Goal: Transaction & Acquisition: Purchase product/service

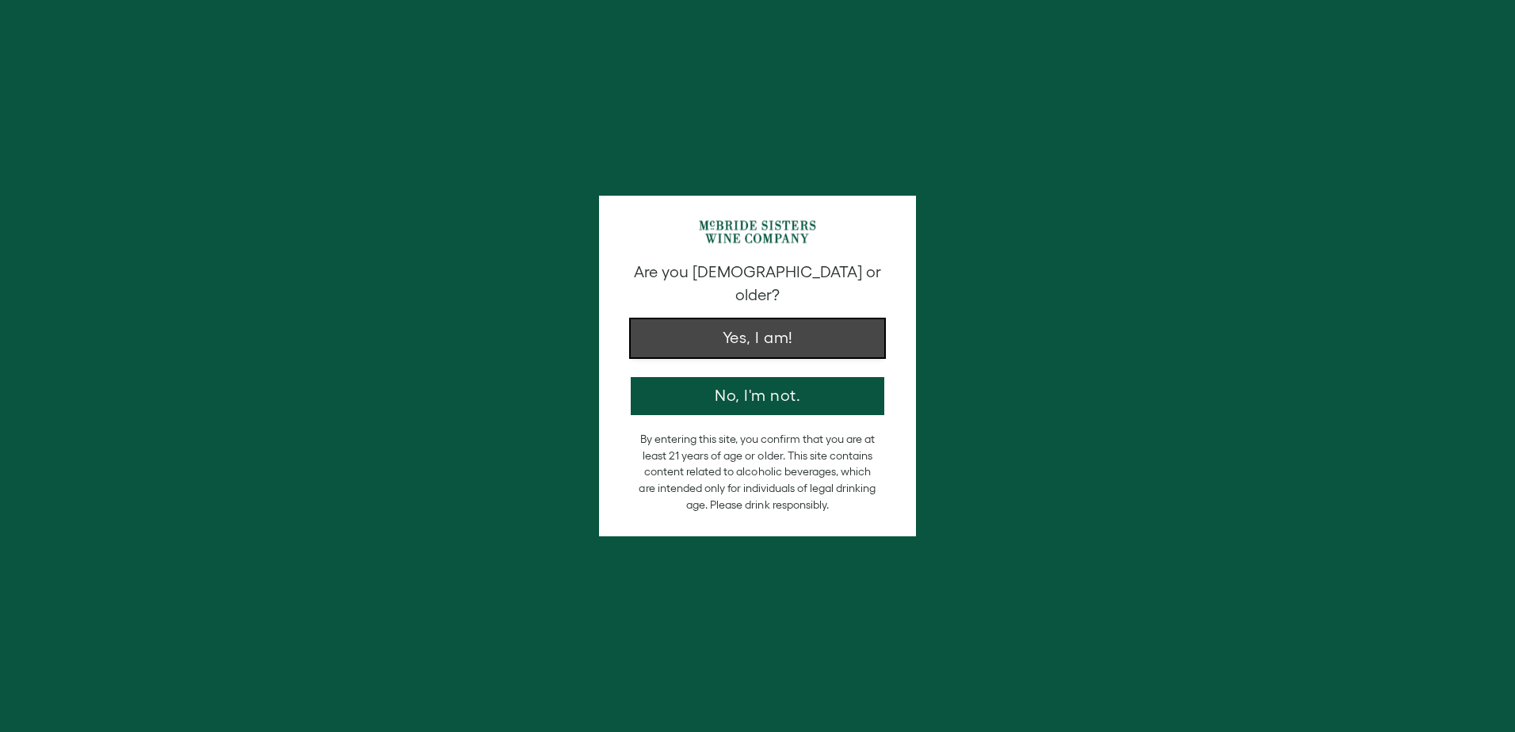
click at [768, 321] on button "Yes, I am!" at bounding box center [758, 338] width 254 height 38
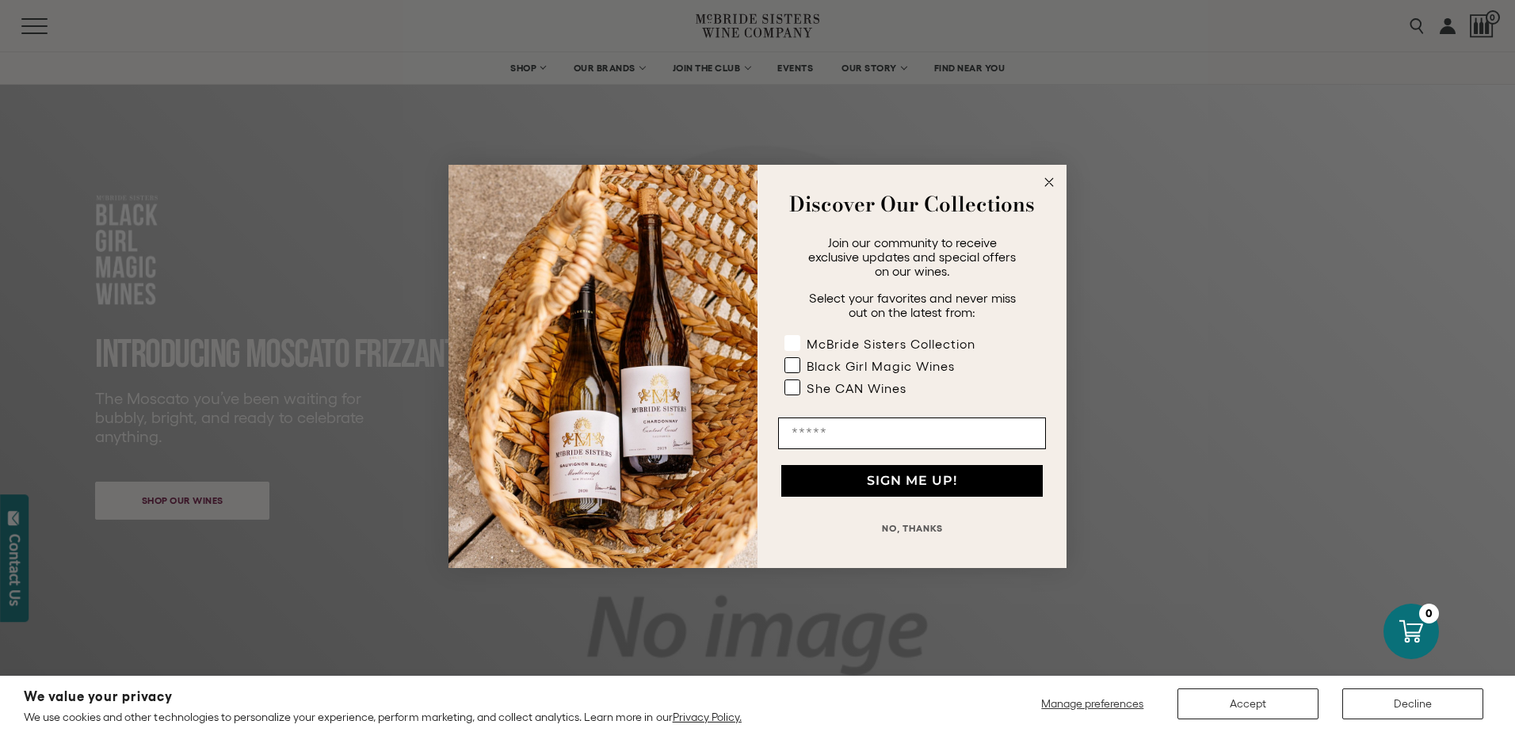
click at [787, 340] on rect "POPUP Form" at bounding box center [792, 342] width 15 height 15
click at [790, 363] on rect "POPUP Form" at bounding box center [792, 364] width 15 height 15
click at [793, 387] on rect "POPUP Form" at bounding box center [792, 386] width 15 height 15
click at [809, 427] on input "Email" at bounding box center [912, 434] width 268 height 32
type input "**********"
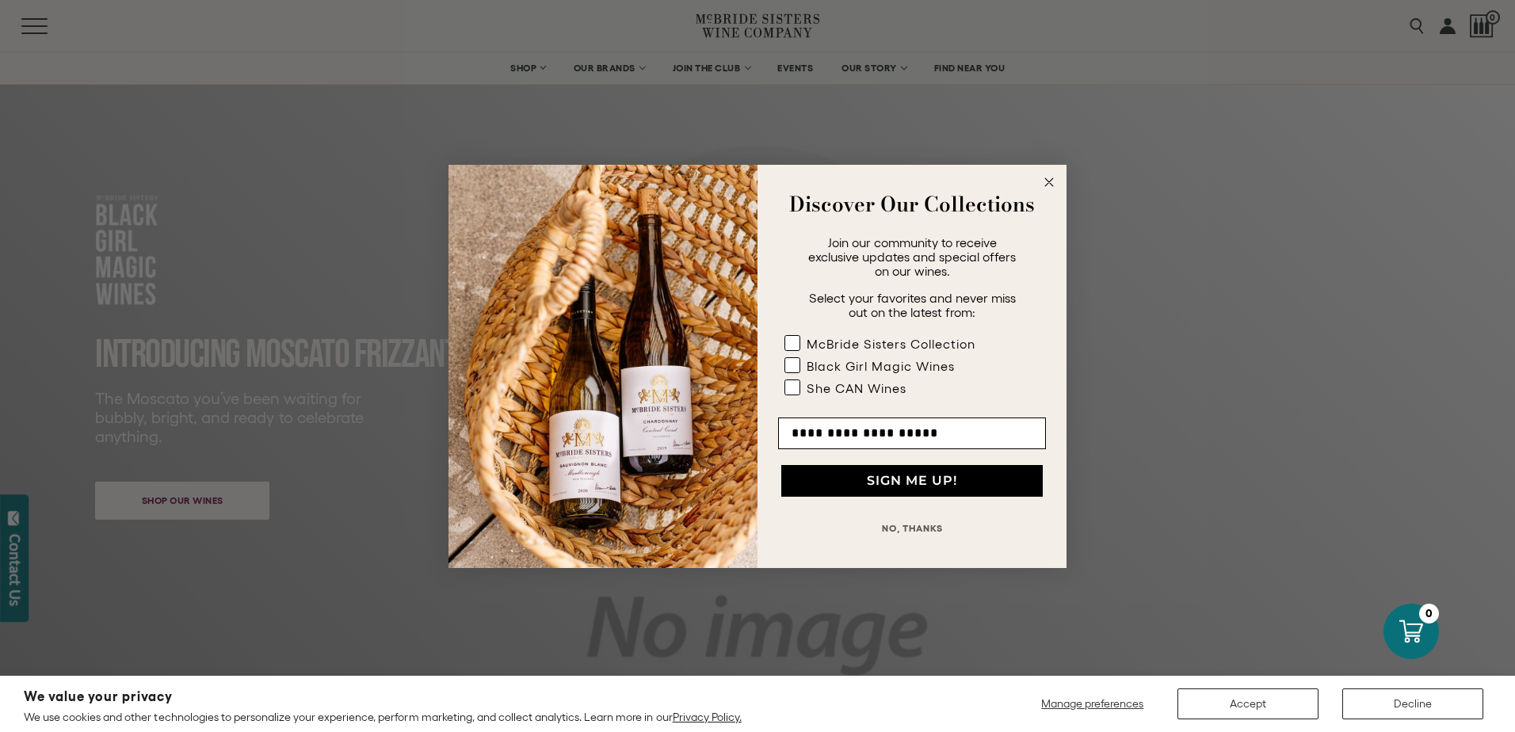
click at [887, 479] on button "SIGN ME UP!" at bounding box center [911, 481] width 261 height 32
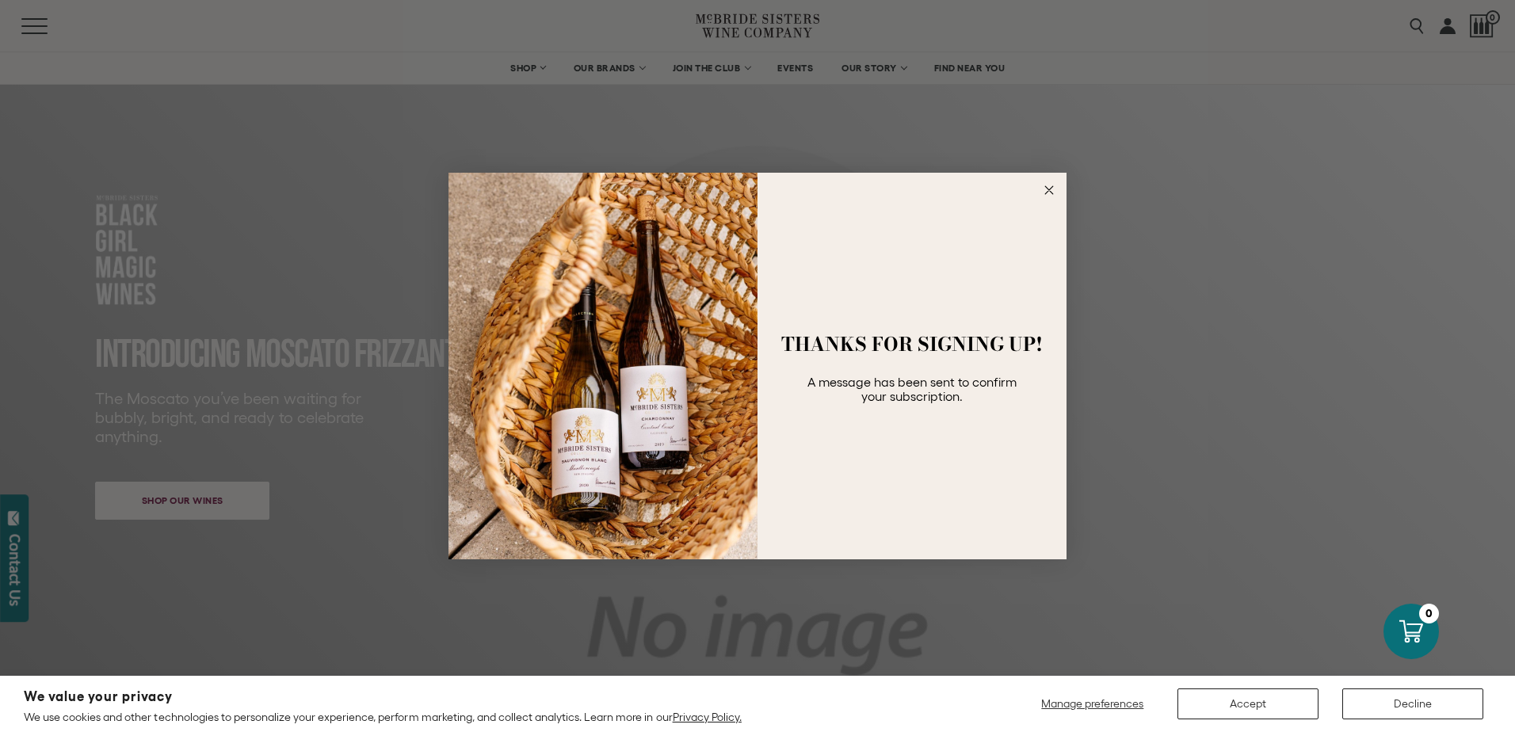
click at [1051, 193] on icon "Close dialog" at bounding box center [1049, 190] width 8 height 8
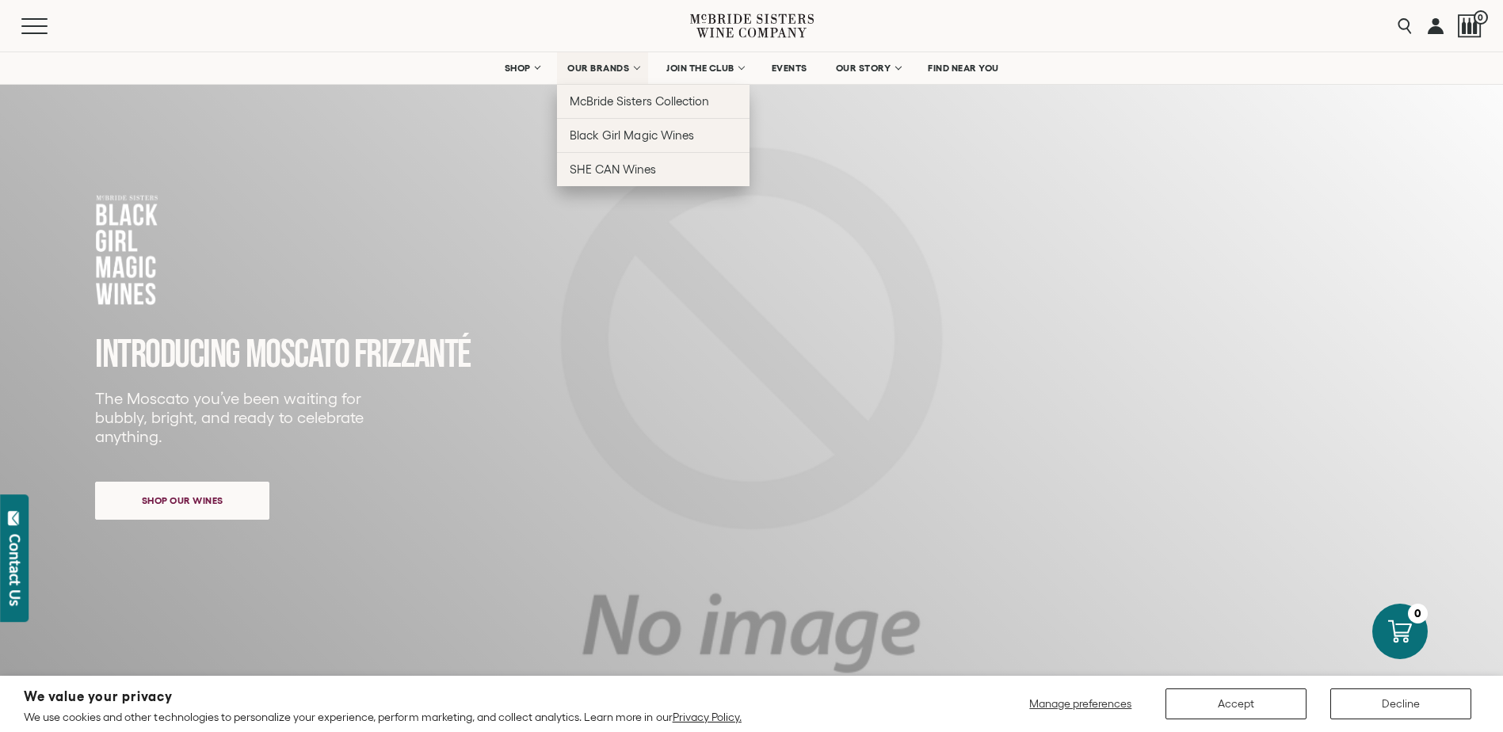
click at [590, 65] on span "OUR BRANDS" at bounding box center [598, 68] width 62 height 11
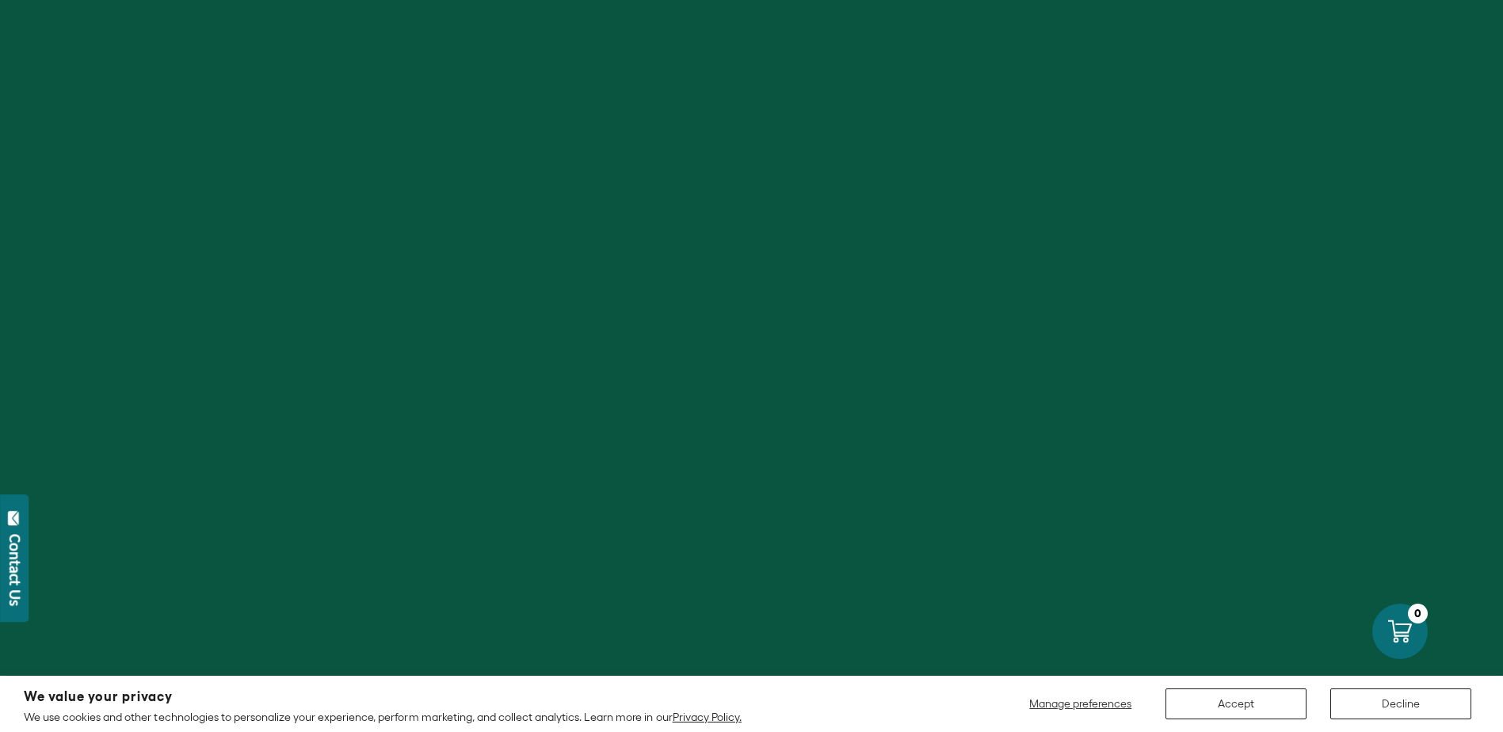
scroll to position [238, 0]
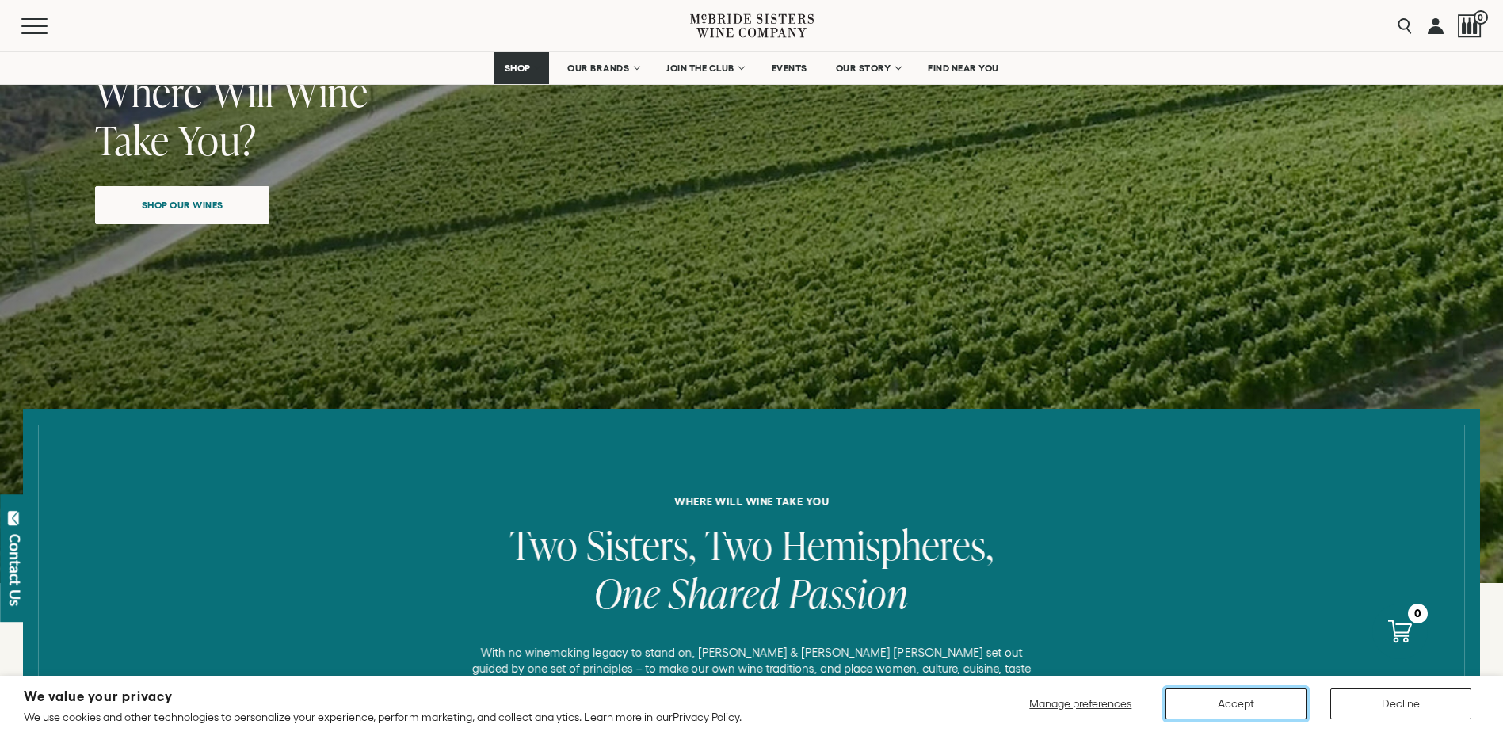
click at [1234, 697] on button "Accept" at bounding box center [1235, 703] width 141 height 31
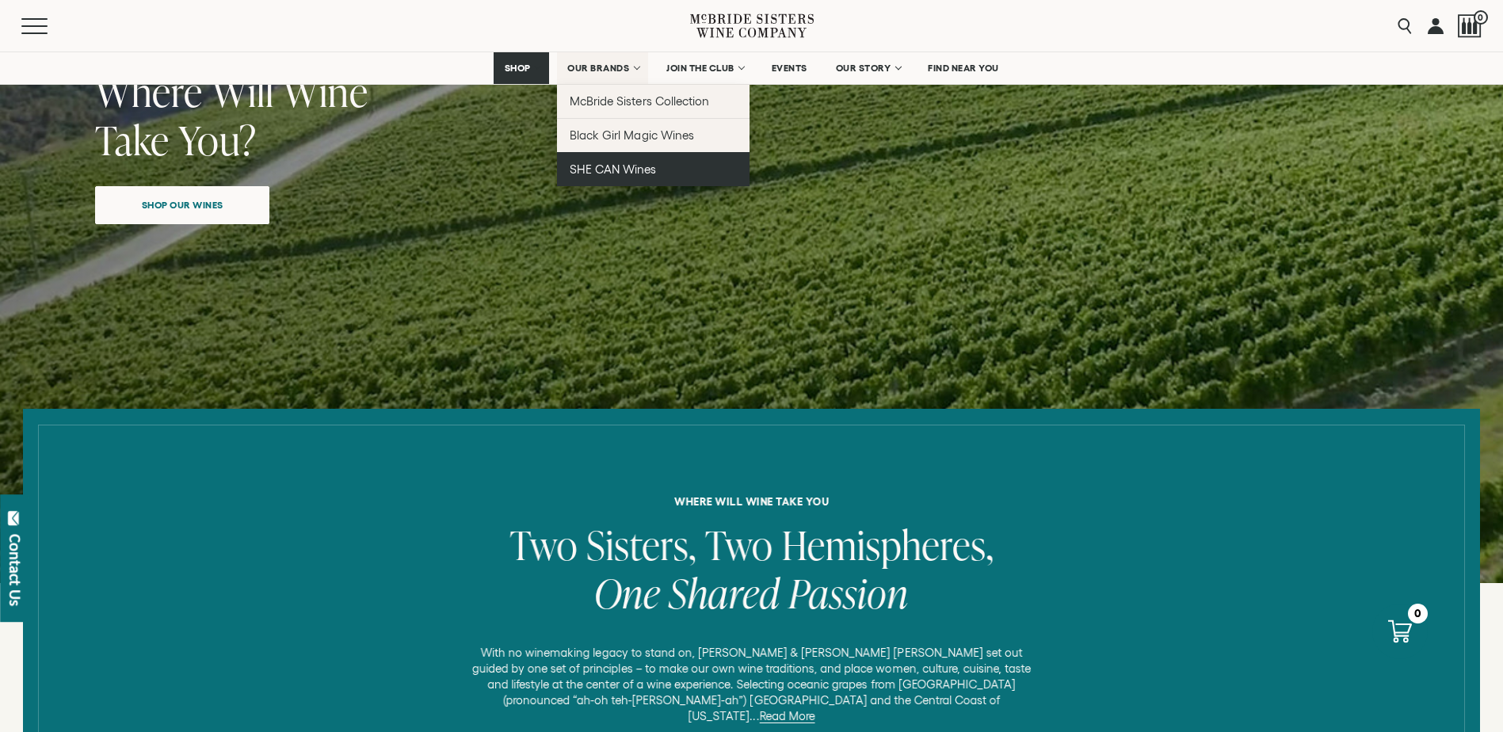
click at [622, 163] on span "SHE CAN Wines" at bounding box center [613, 168] width 86 height 13
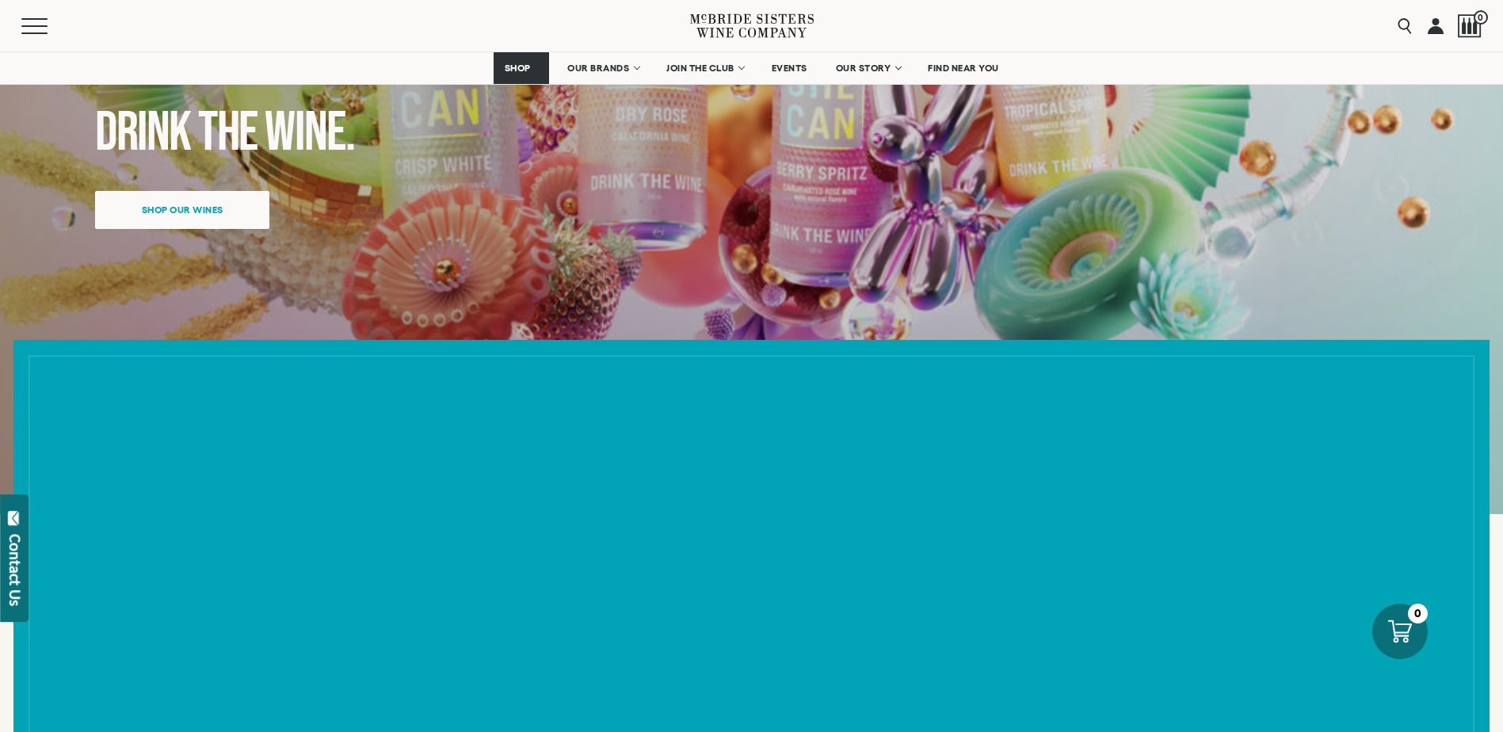
scroll to position [317, 0]
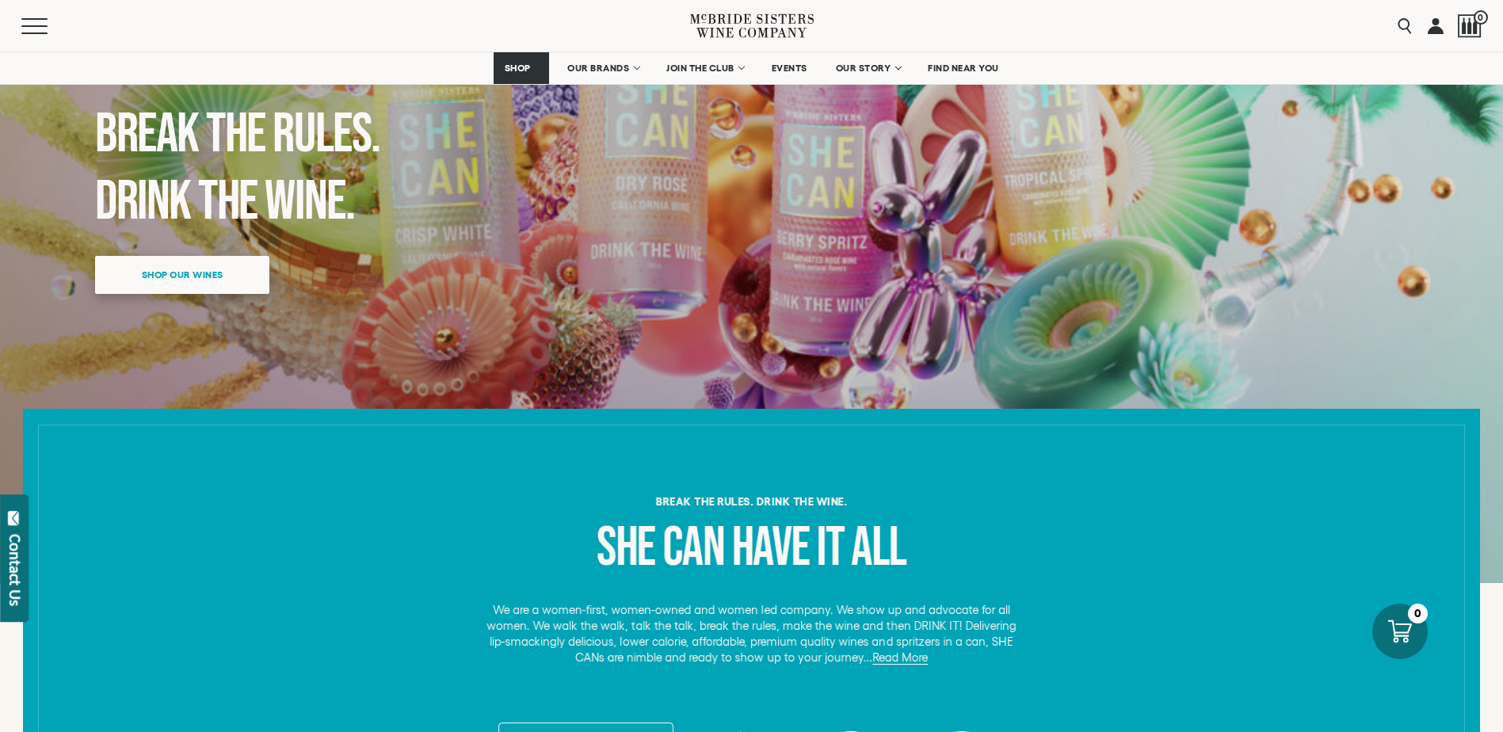
click at [170, 271] on span "Shop our wines" at bounding box center [182, 274] width 137 height 31
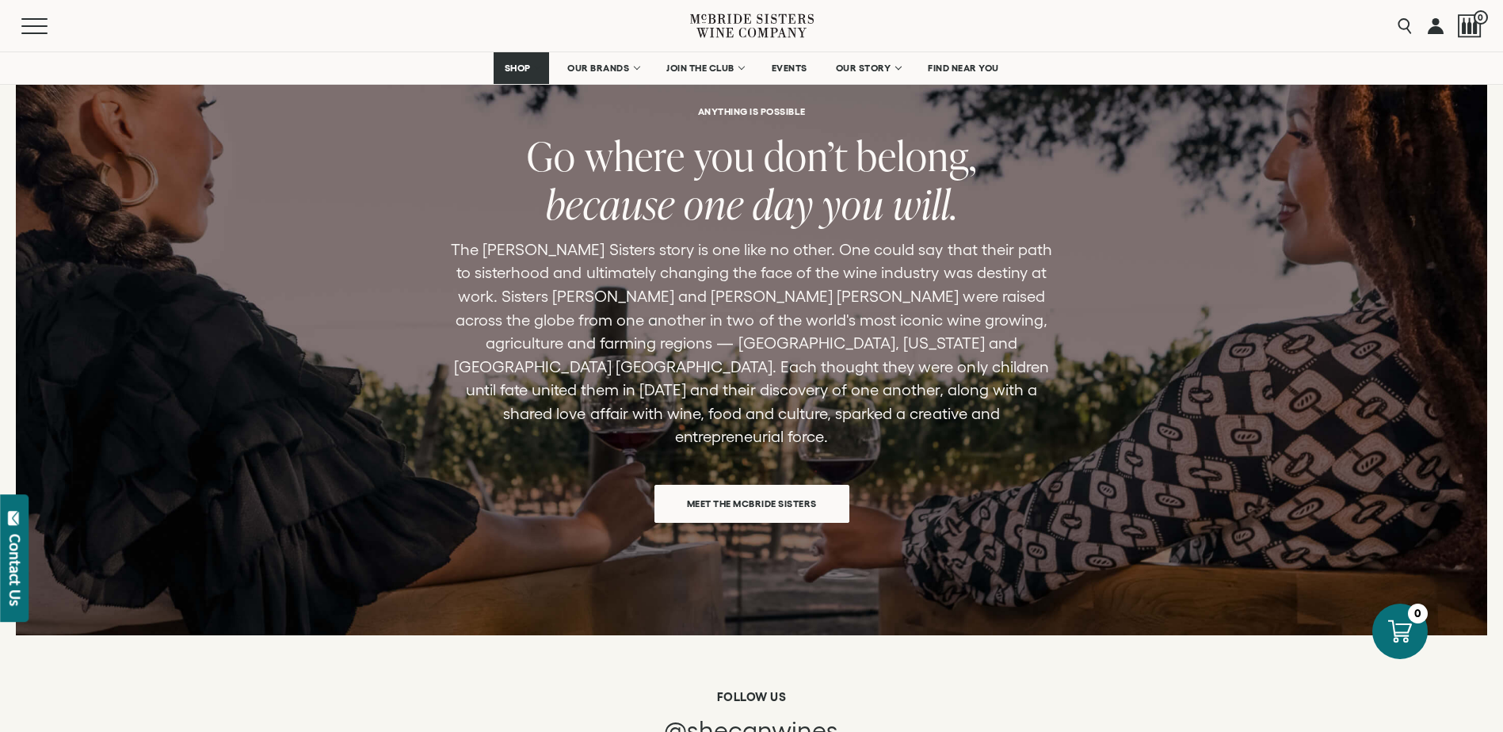
scroll to position [2262, 0]
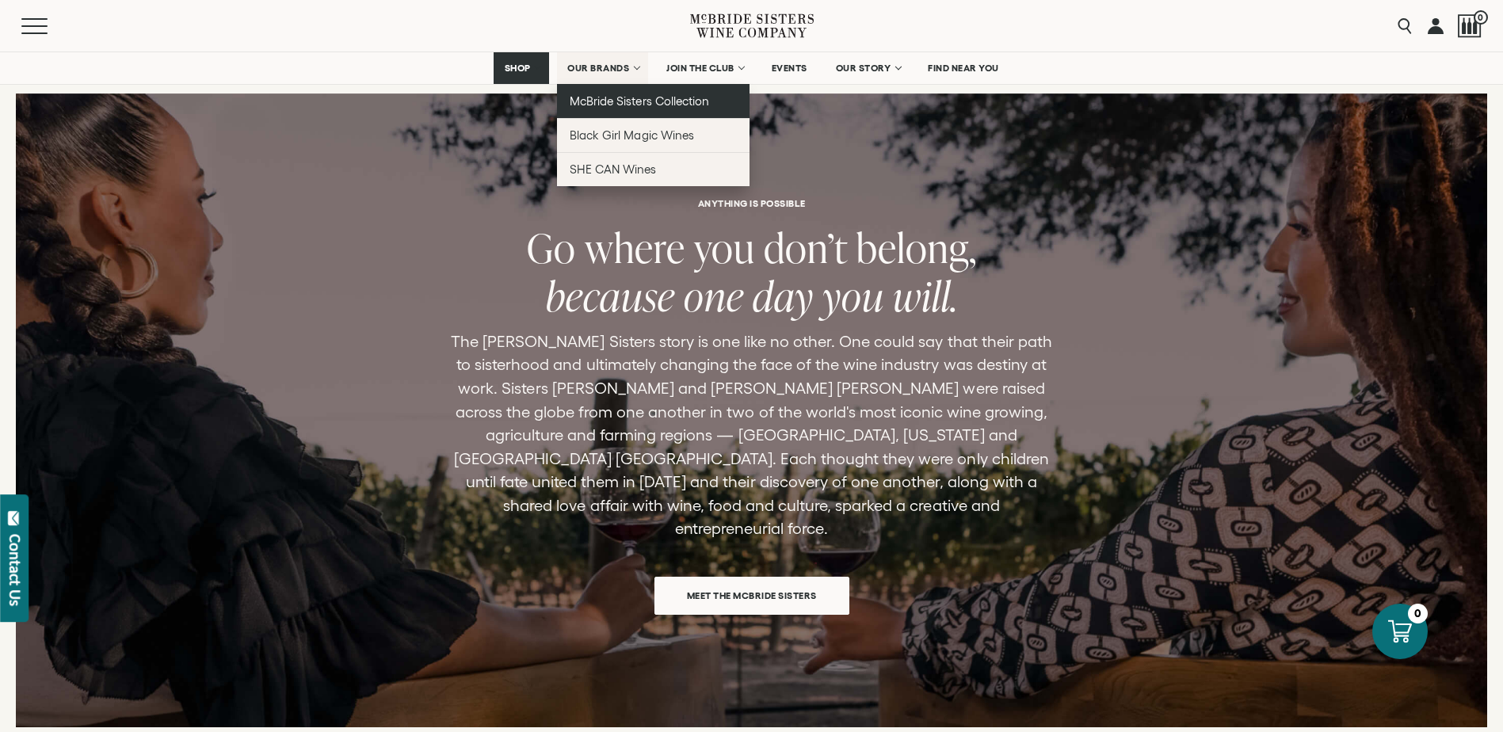
click at [711, 101] on link "McBride Sisters Collection" at bounding box center [653, 101] width 193 height 34
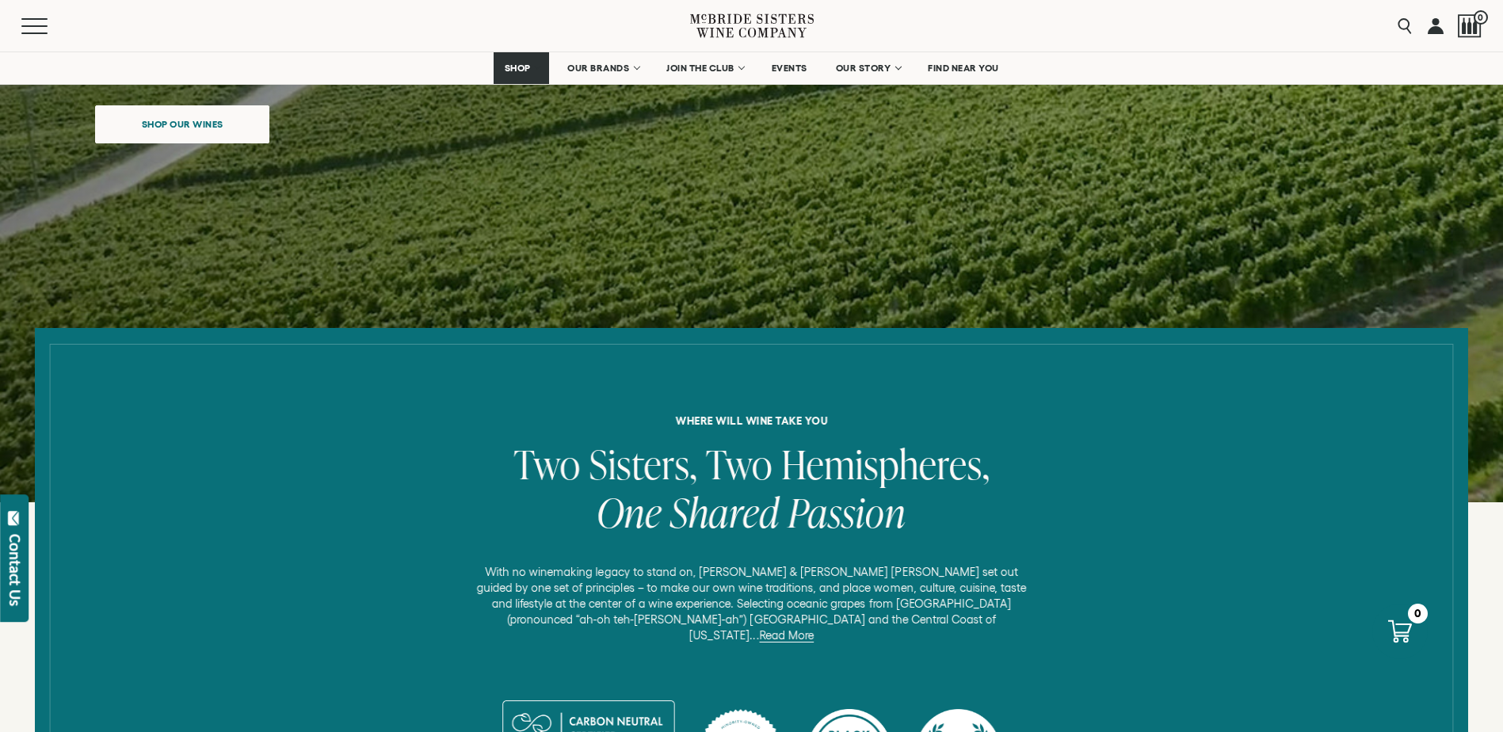
scroll to position [158, 0]
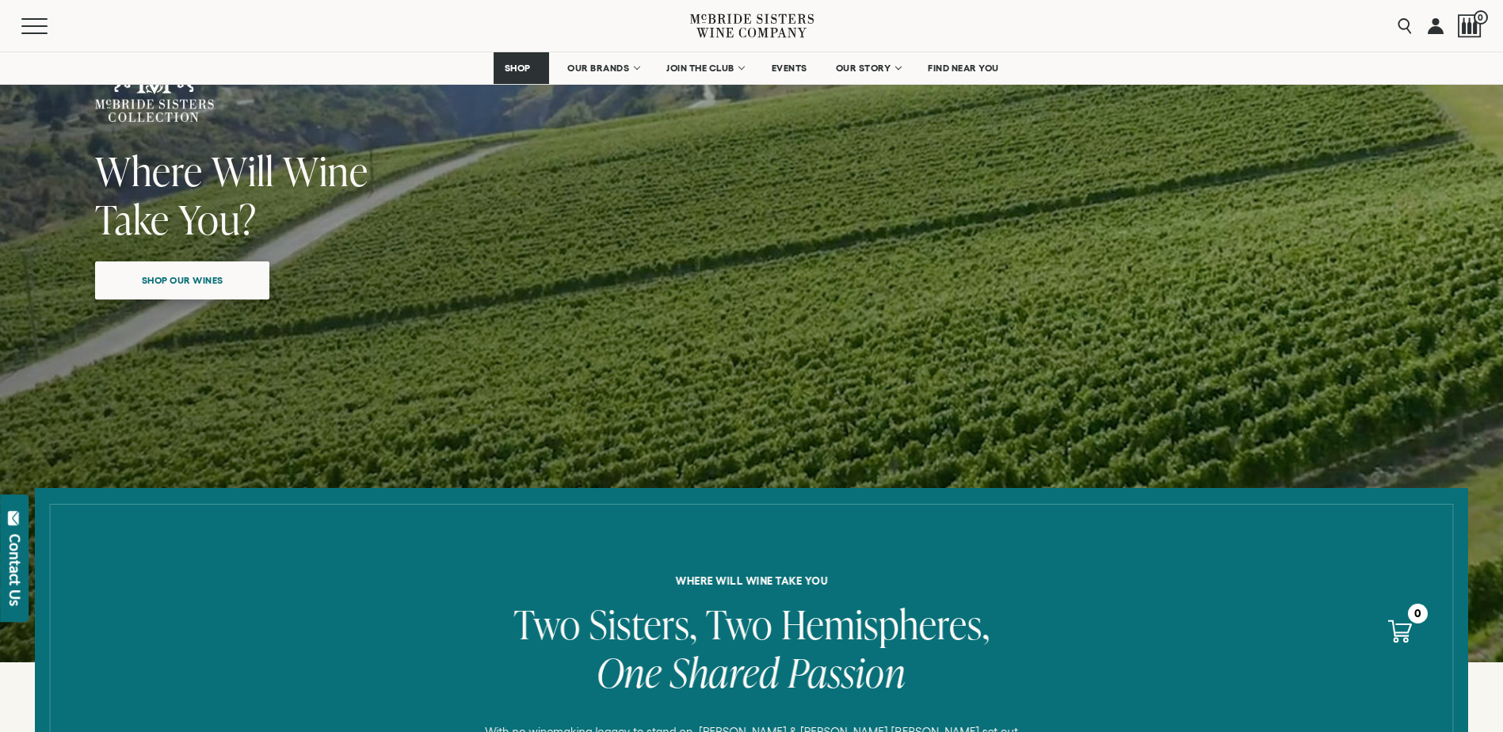
click at [186, 267] on span "Shop our wines" at bounding box center [182, 280] width 137 height 31
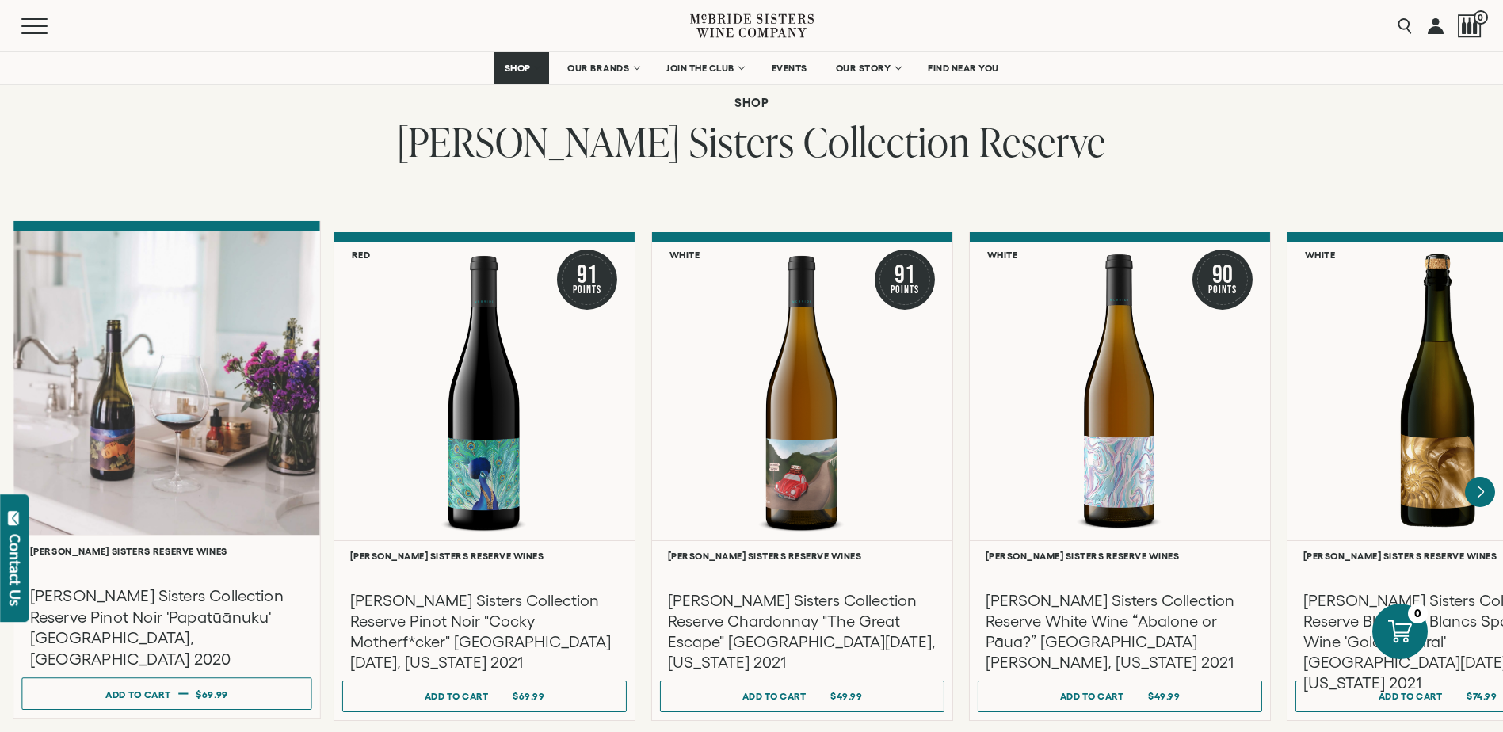
scroll to position [2622, 0]
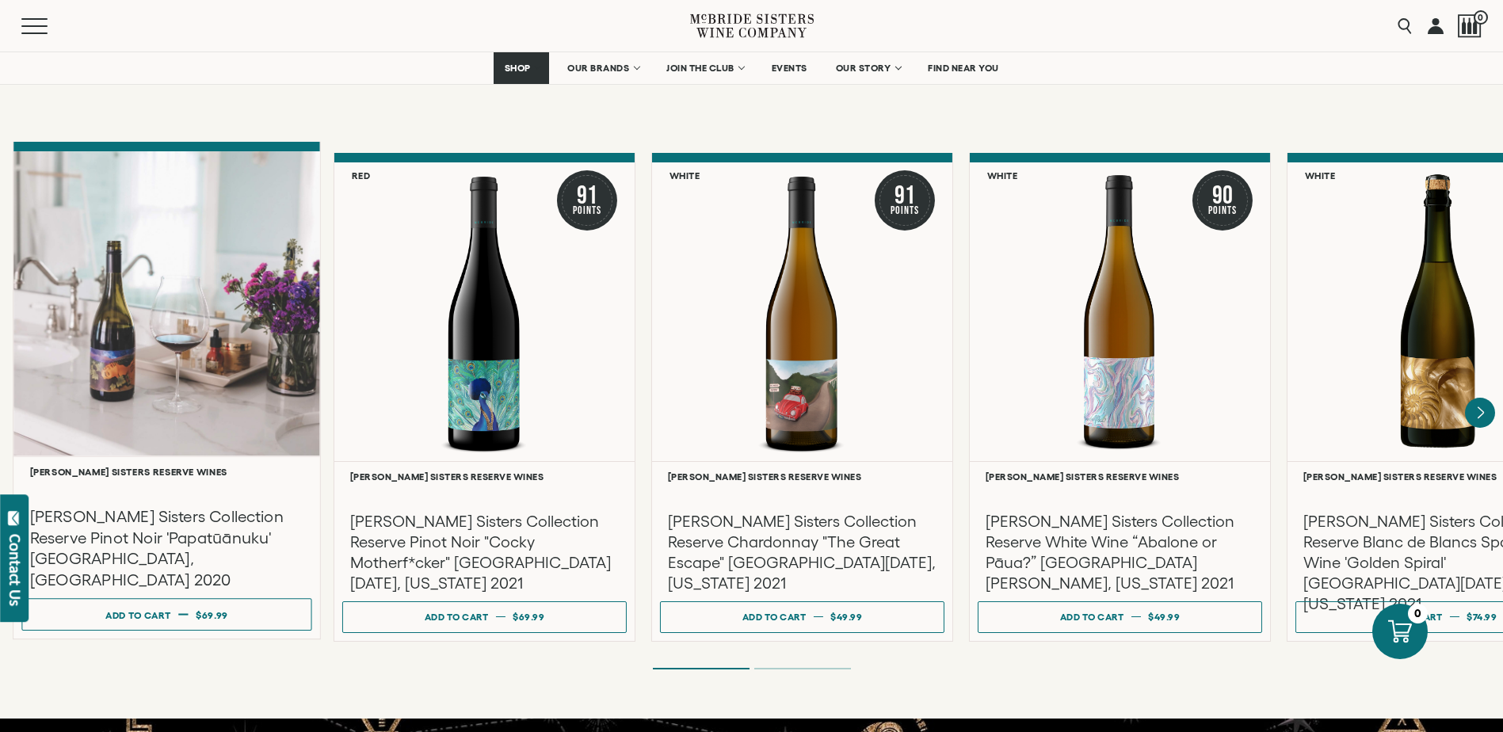
click at [224, 515] on h3 "McBride Sisters Collection Reserve Pinot Noir 'Papatūānuku' Central Otago, New …" at bounding box center [167, 548] width 274 height 84
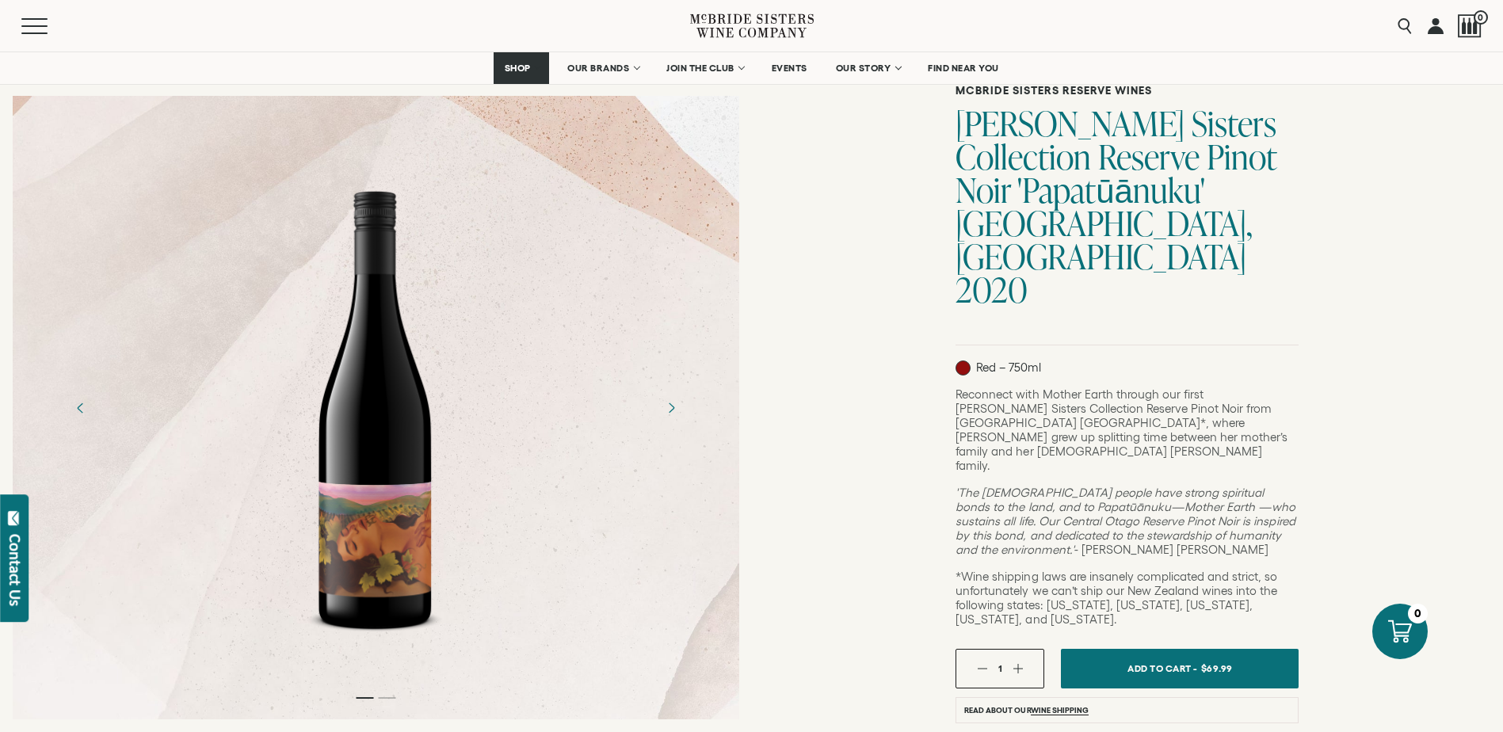
scroll to position [158, 0]
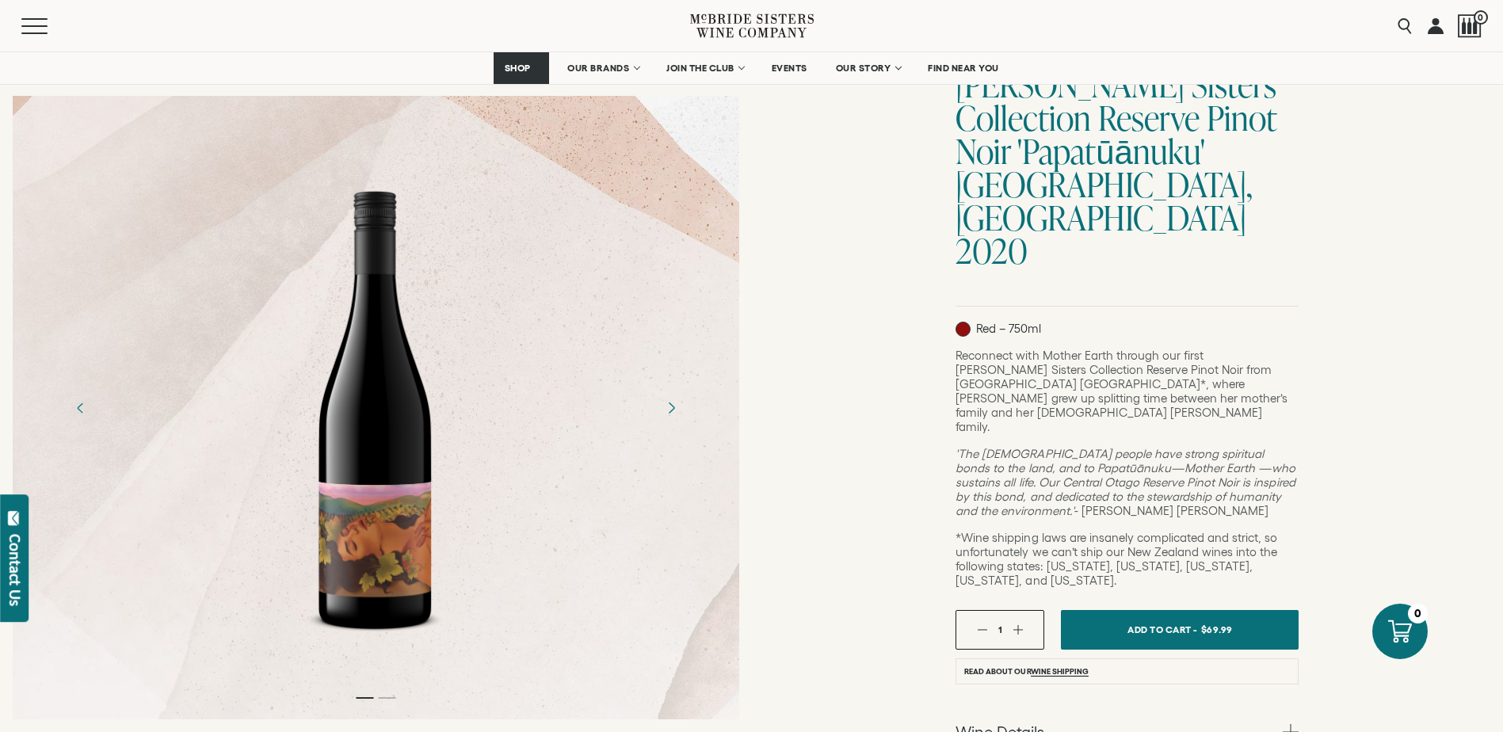
click at [673, 410] on icon "Next" at bounding box center [671, 408] width 28 height 28
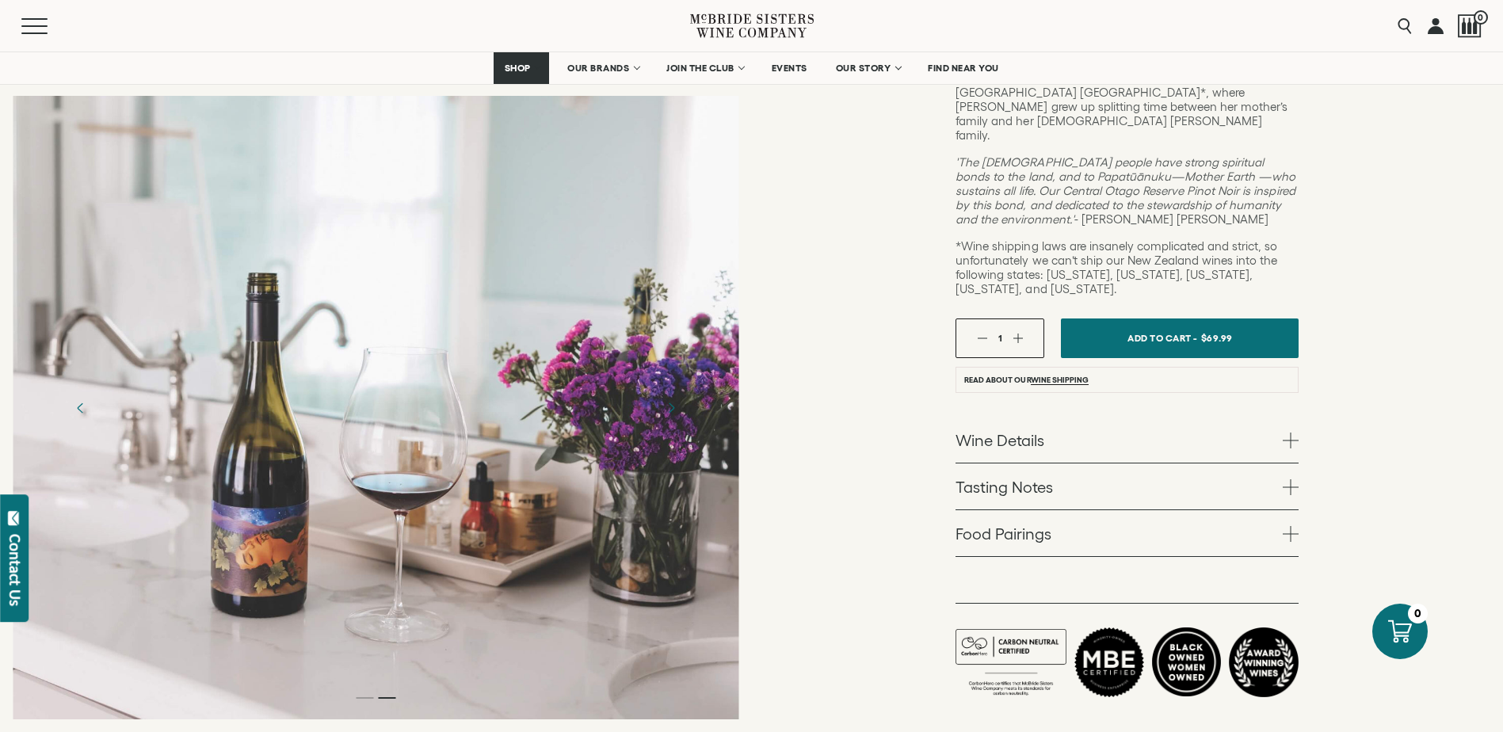
scroll to position [475, 0]
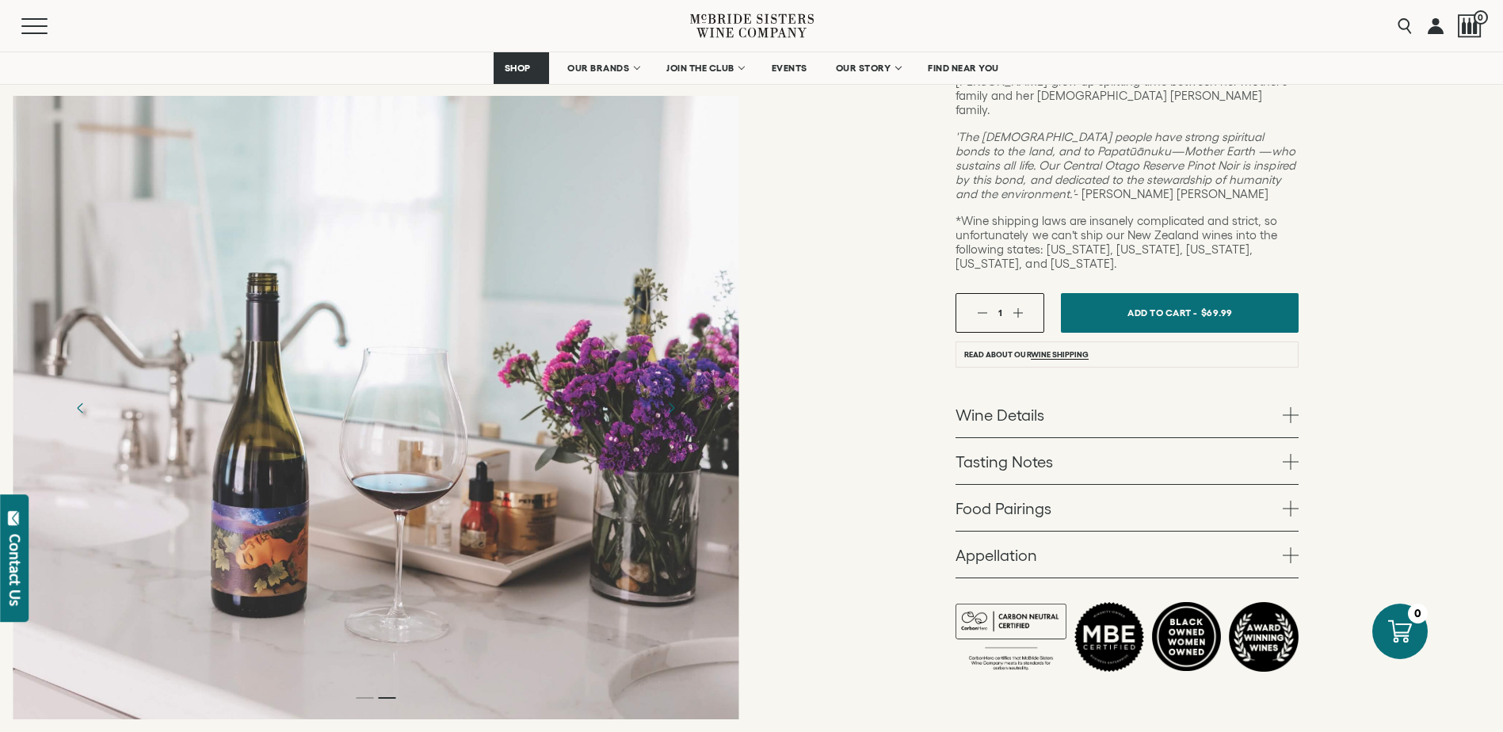
click at [1011, 391] on link "Wine Details" at bounding box center [1126, 414] width 343 height 46
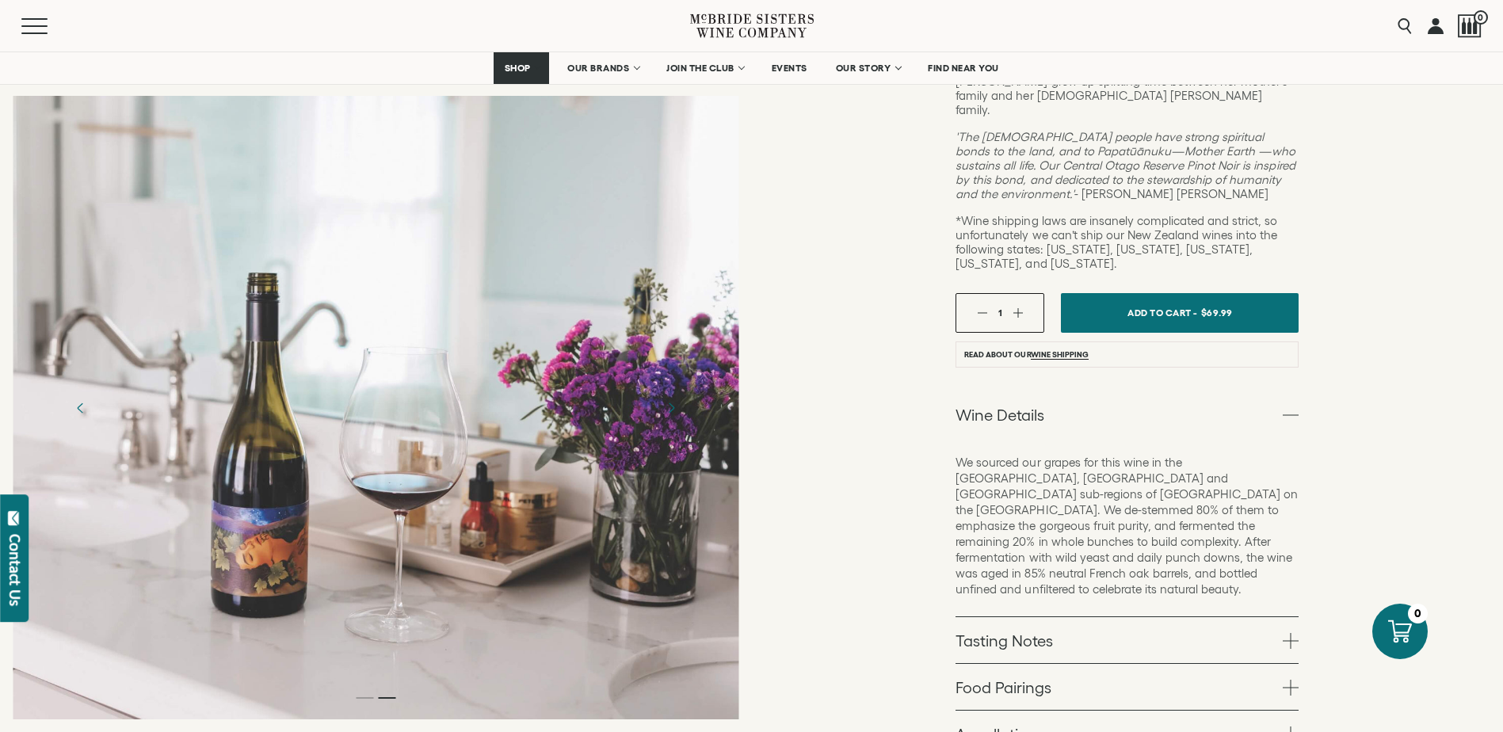
click at [1006, 617] on link "Tasting Notes" at bounding box center [1126, 640] width 343 height 46
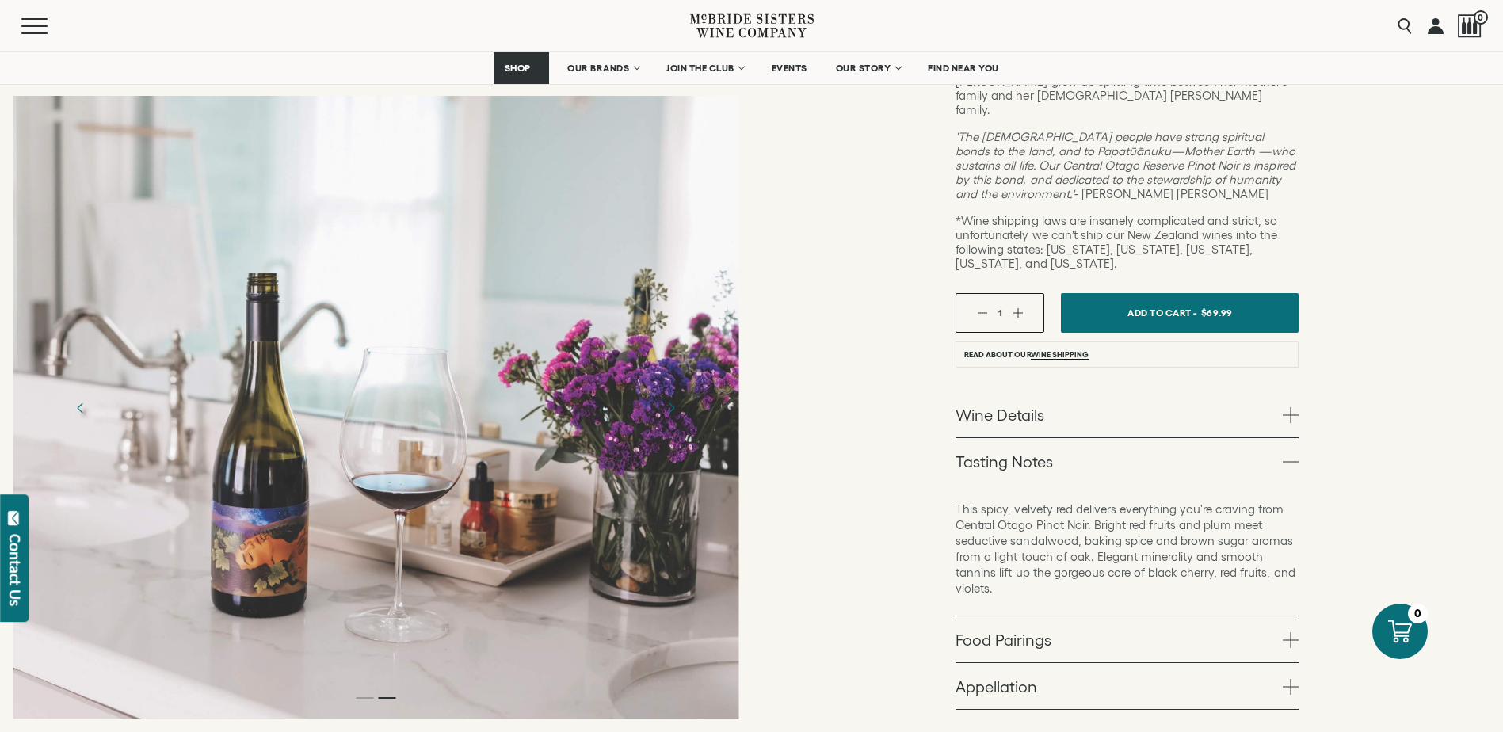
click at [1032, 616] on link "Food Pairings" at bounding box center [1126, 639] width 343 height 46
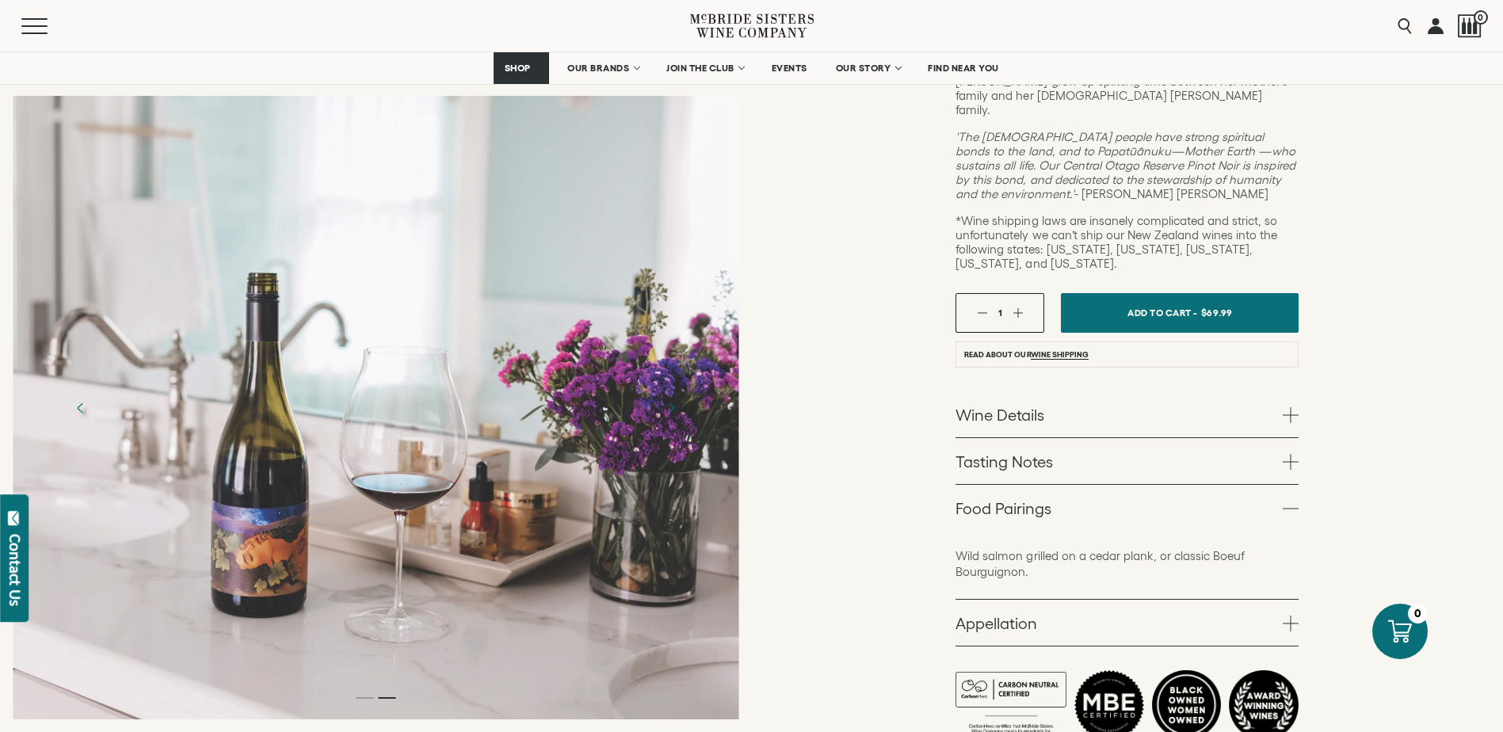
click at [1020, 600] on link "Appellation" at bounding box center [1126, 623] width 343 height 46
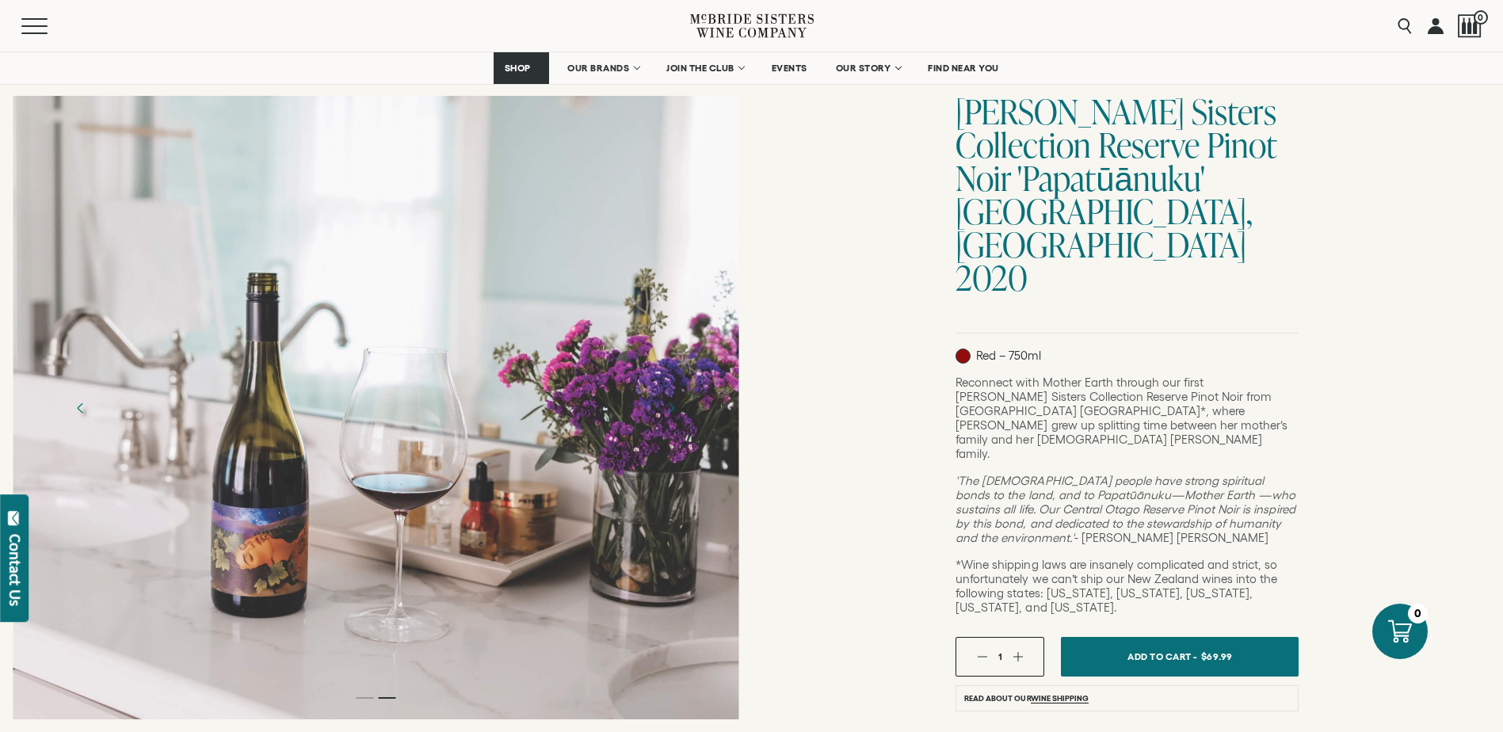
scroll to position [158, 0]
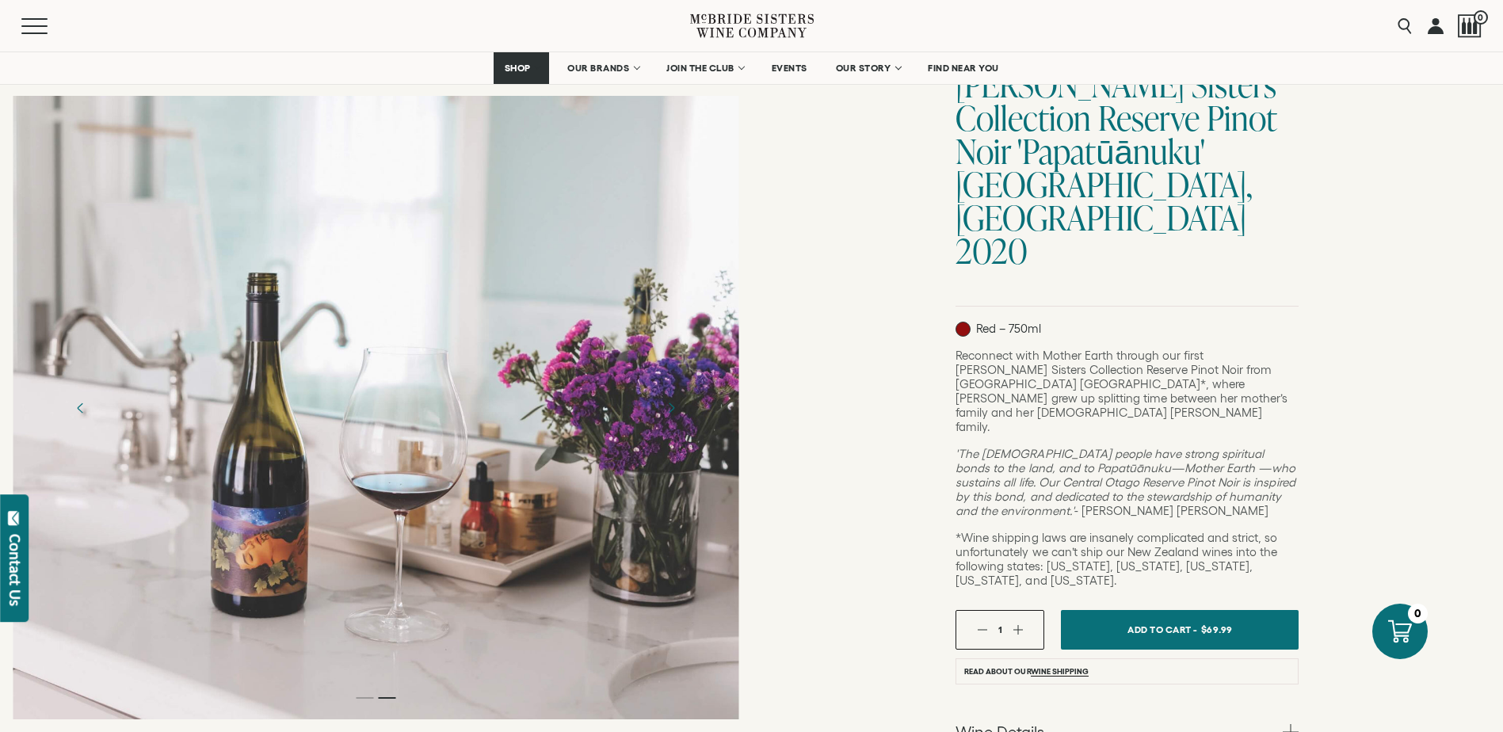
click at [367, 704] on div at bounding box center [376, 407] width 726 height 623
click at [77, 406] on icon "Previous" at bounding box center [81, 408] width 28 height 28
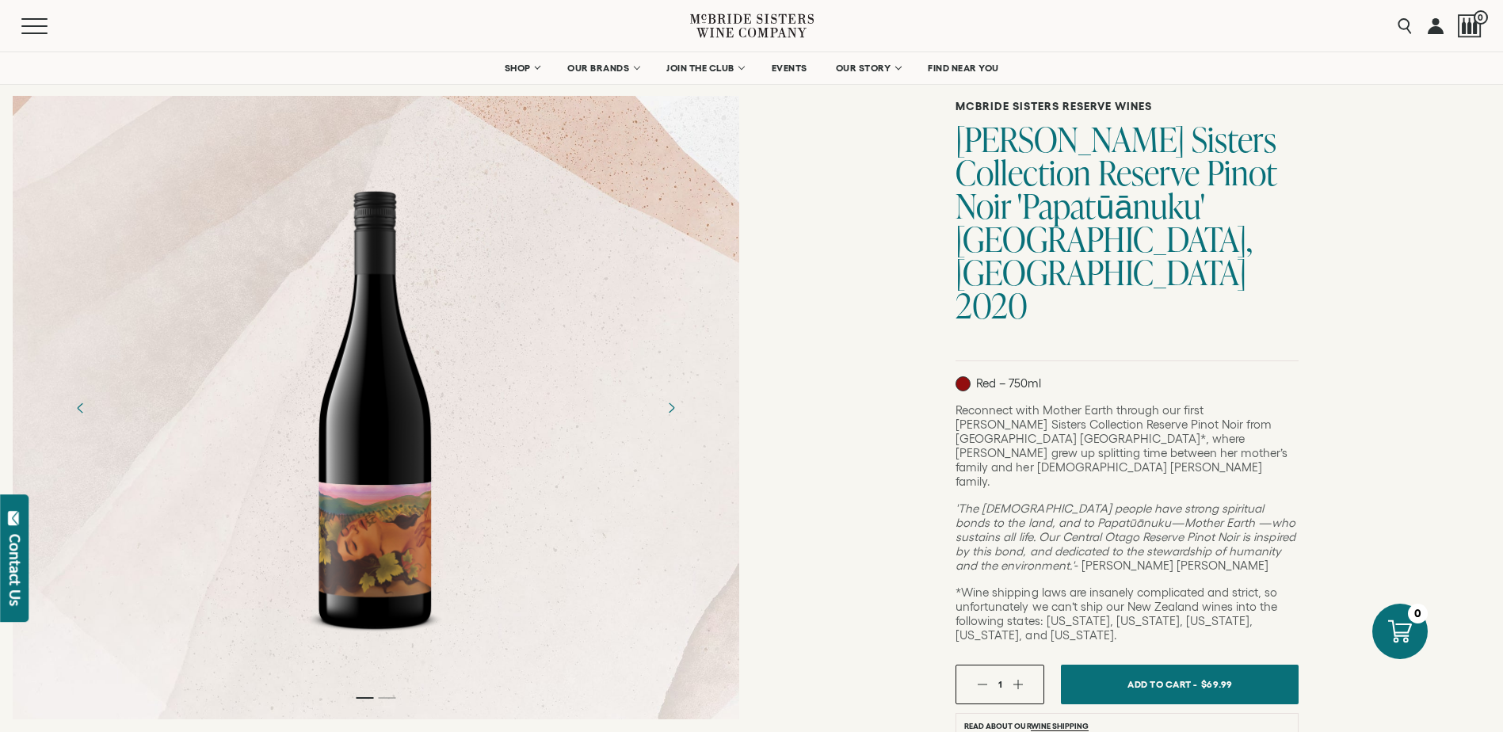
scroll to position [0, 0]
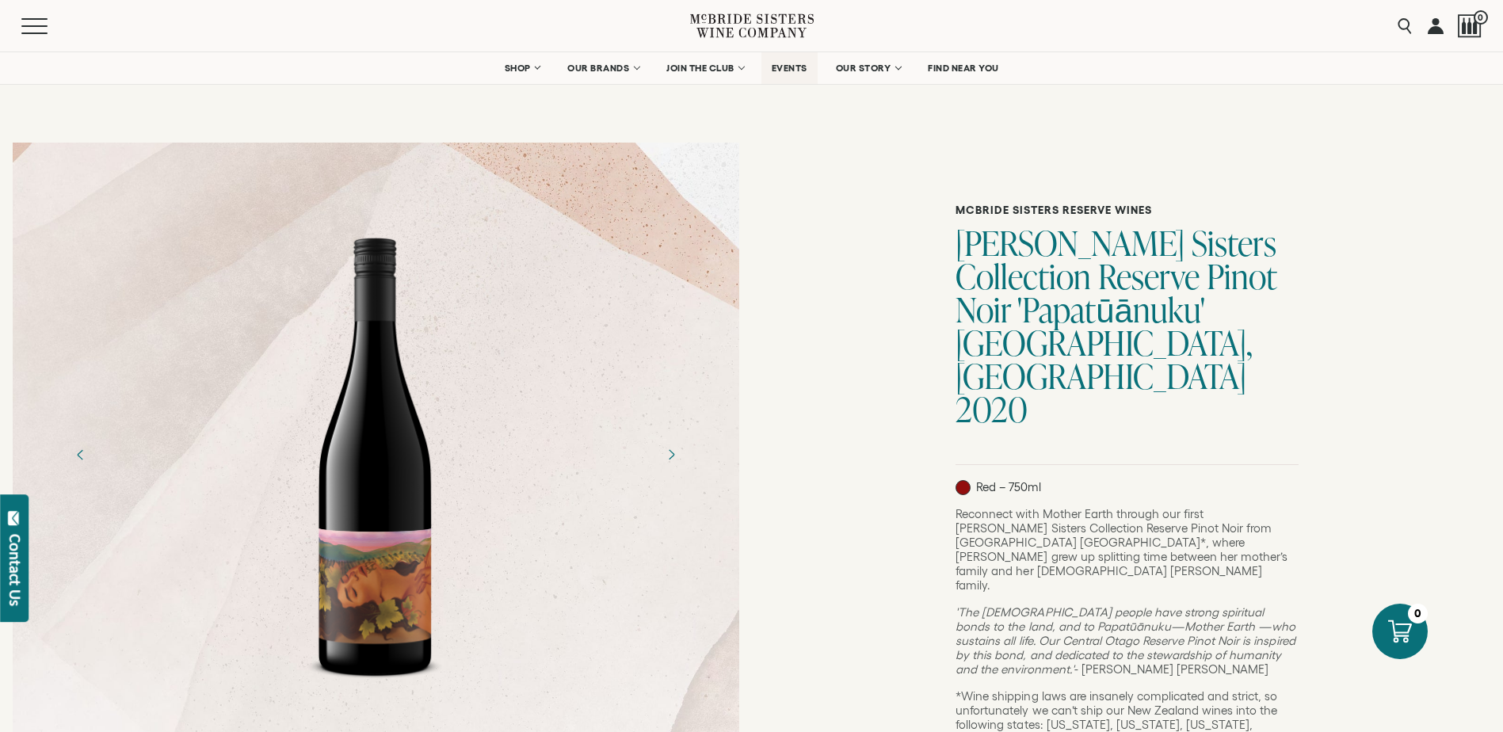
click at [795, 67] on span "EVENTS" at bounding box center [790, 68] width 36 height 11
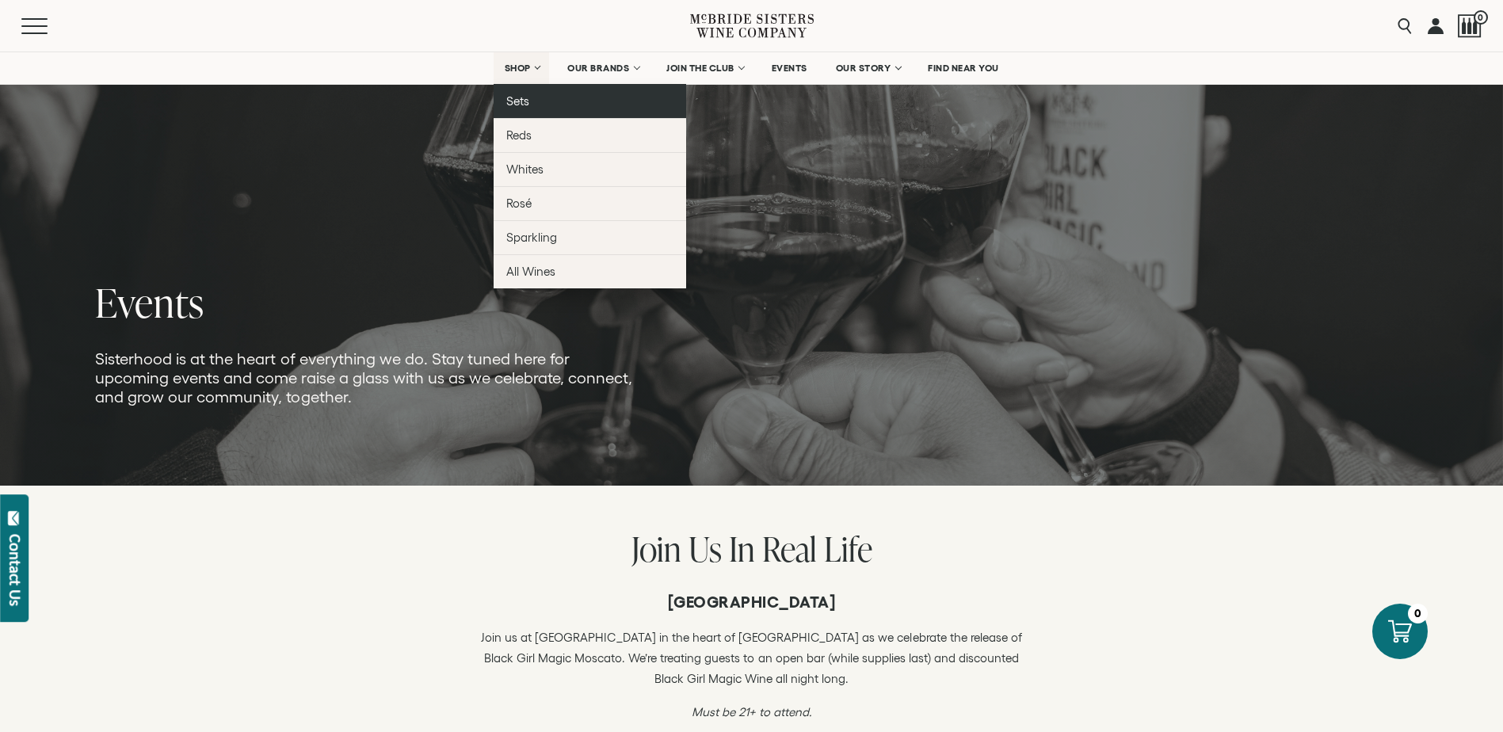
click at [513, 99] on span "Sets" at bounding box center [517, 100] width 23 height 13
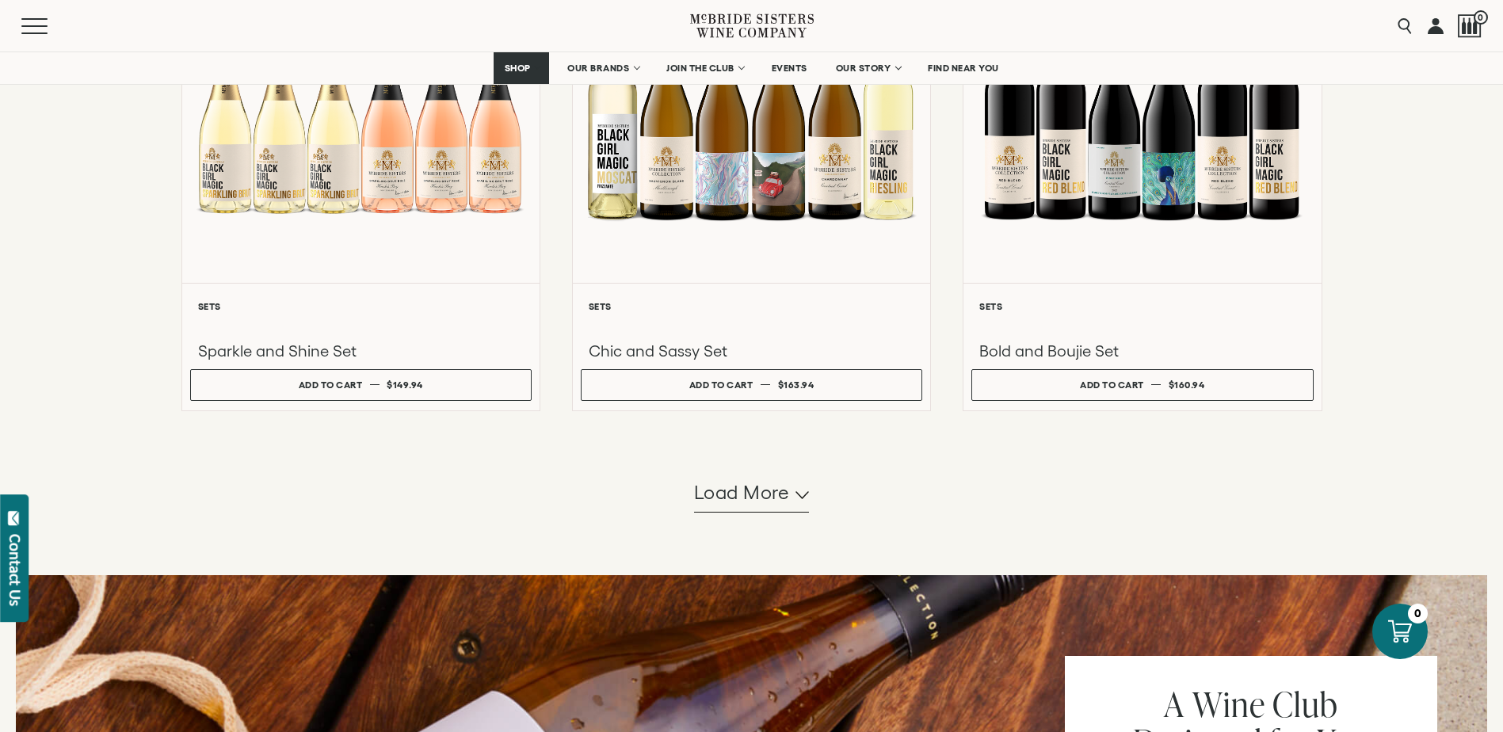
scroll to position [1347, 0]
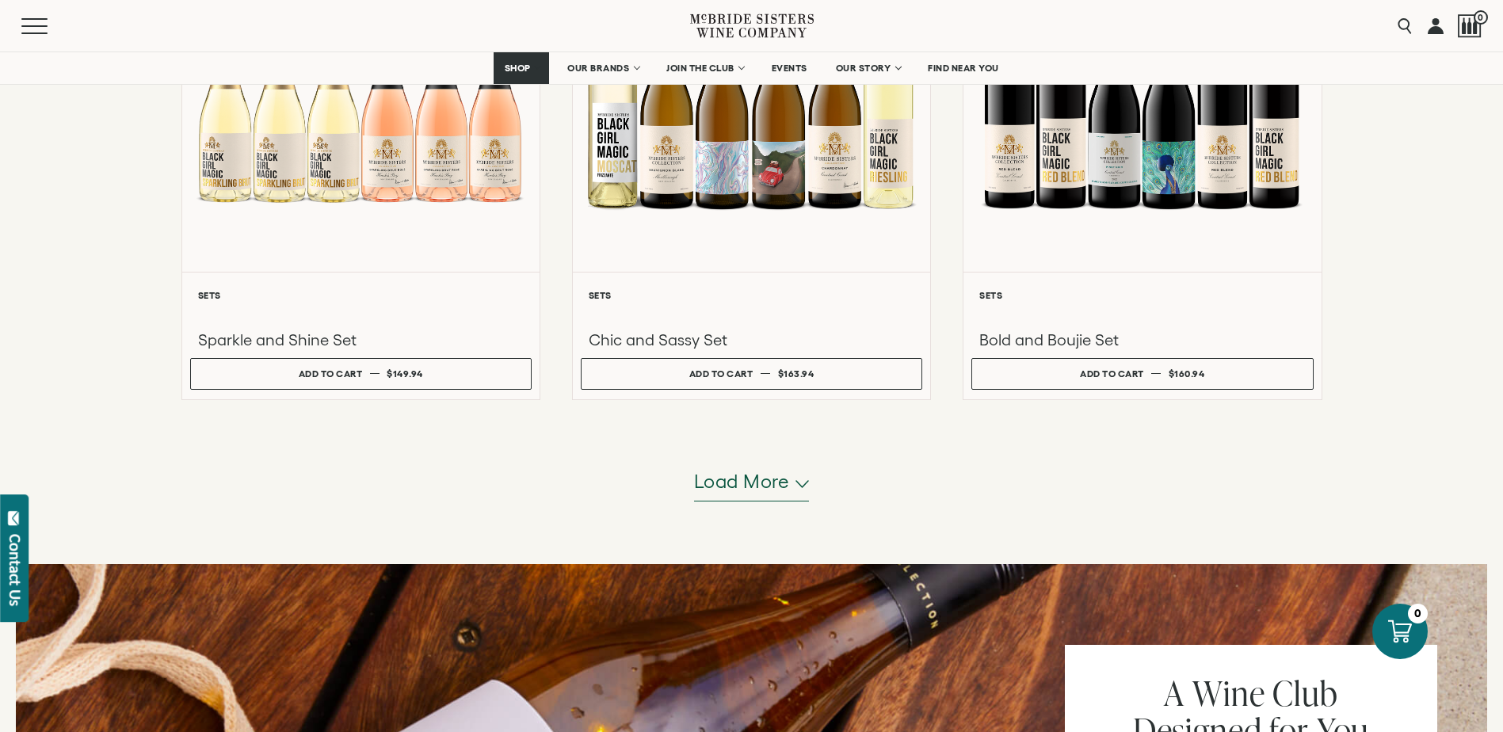
click at [758, 482] on span "Load more" at bounding box center [742, 481] width 96 height 27
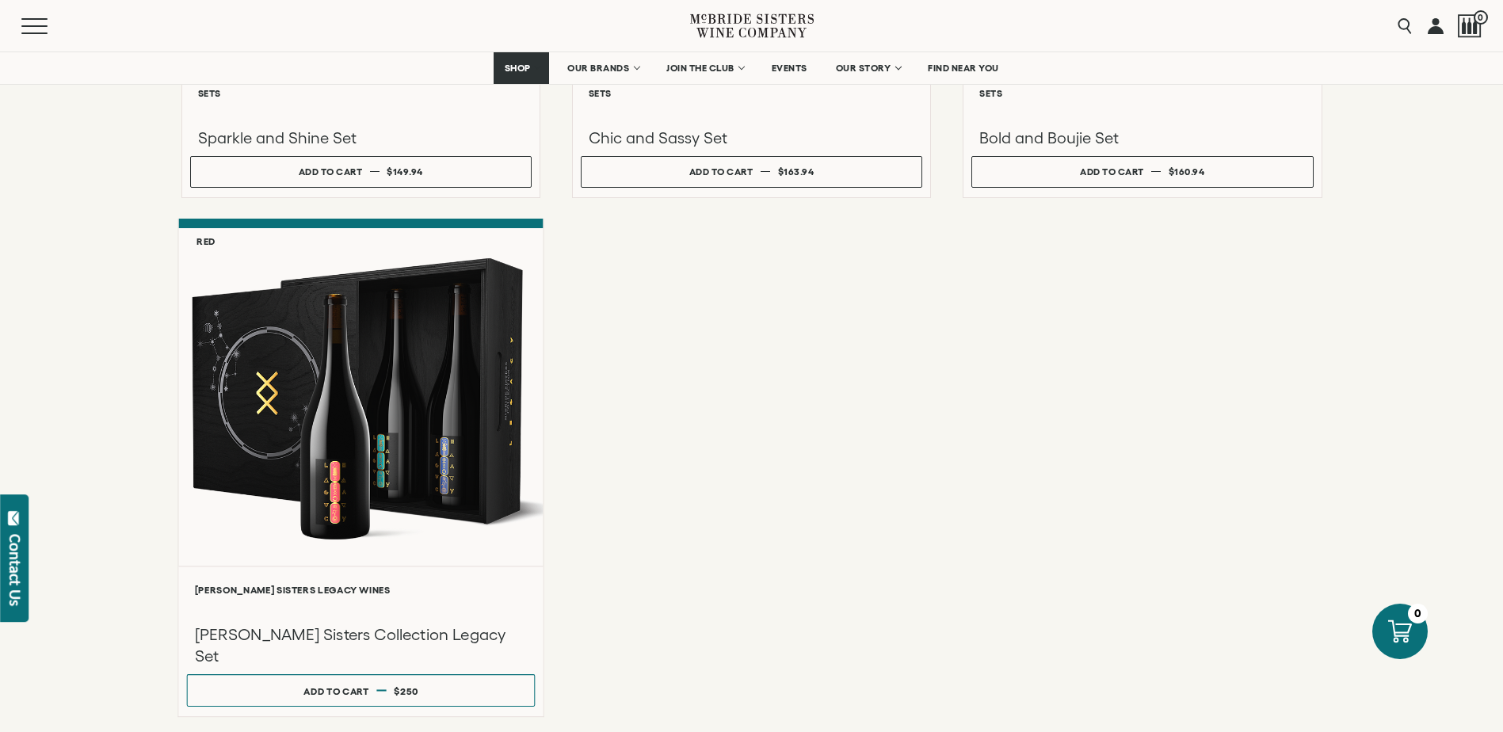
scroll to position [1584, 0]
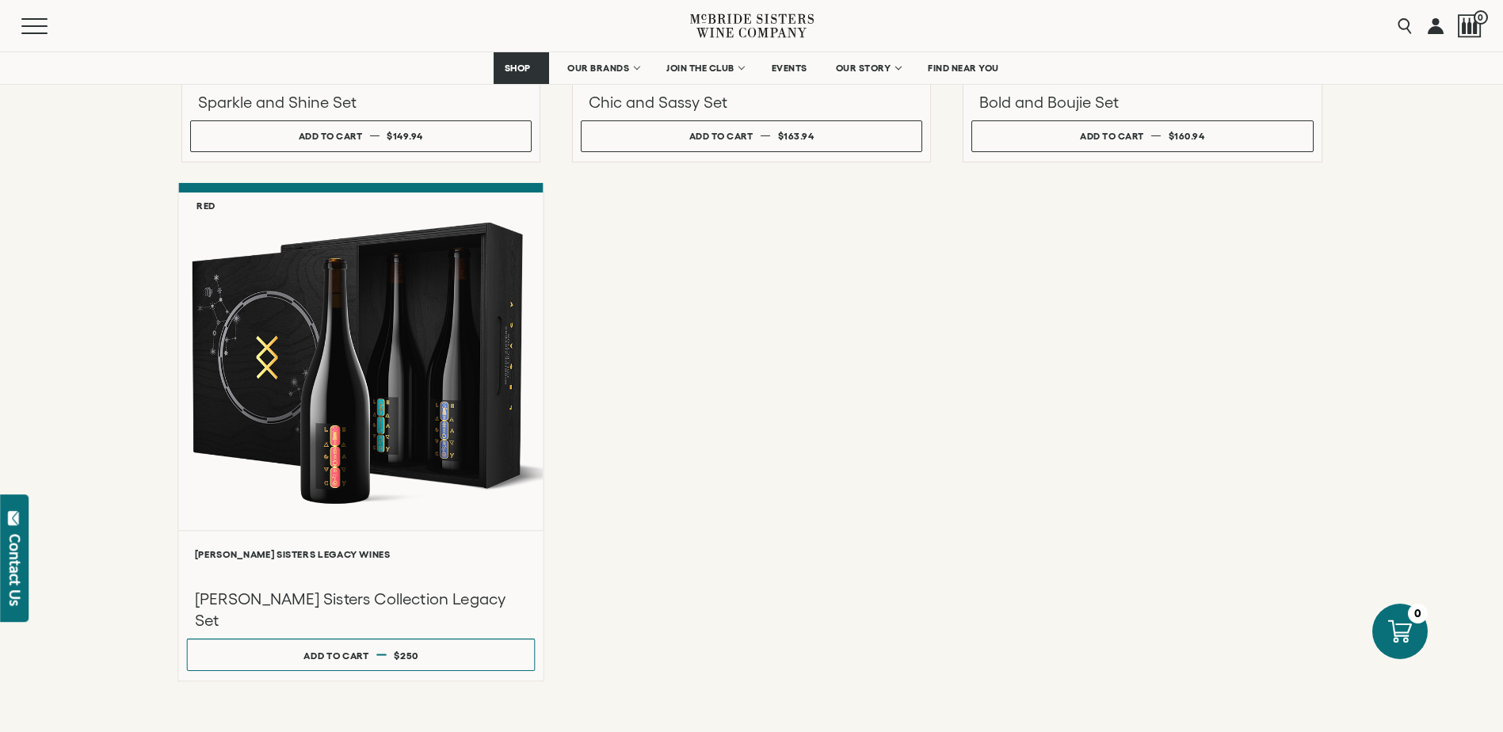
click at [346, 595] on h3 "[PERSON_NAME] Sisters Collection Legacy Set" at bounding box center [360, 610] width 333 height 42
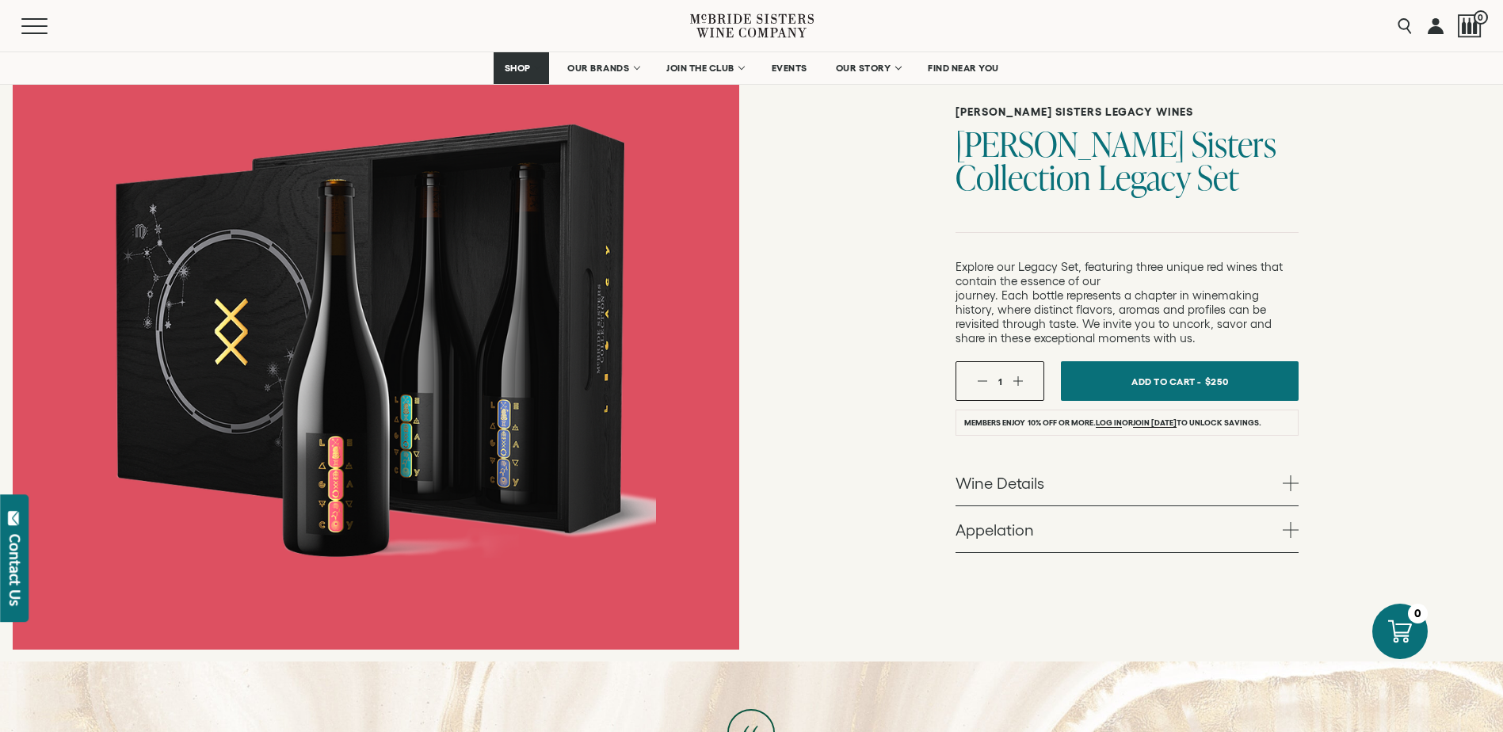
scroll to position [317, 0]
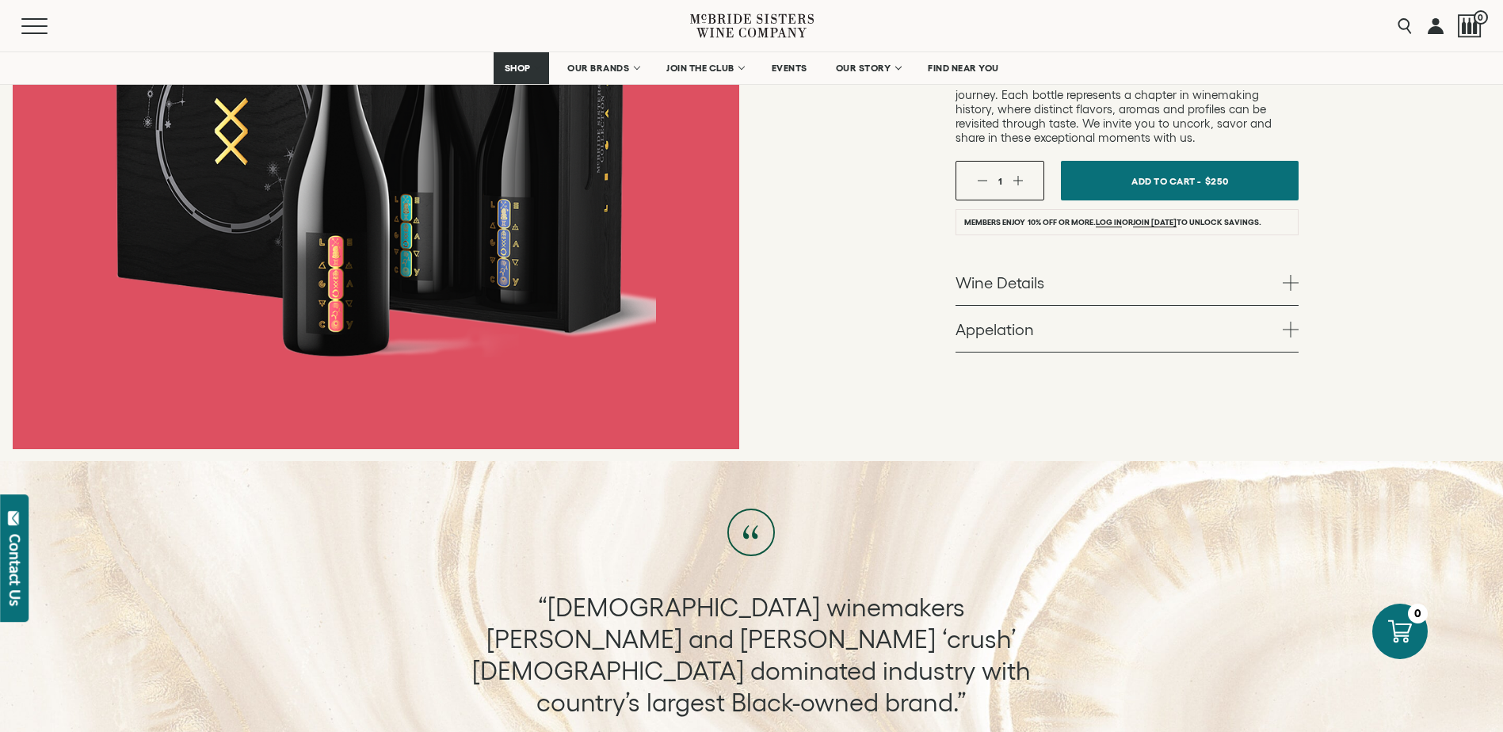
click at [1295, 281] on span at bounding box center [1291, 283] width 16 height 16
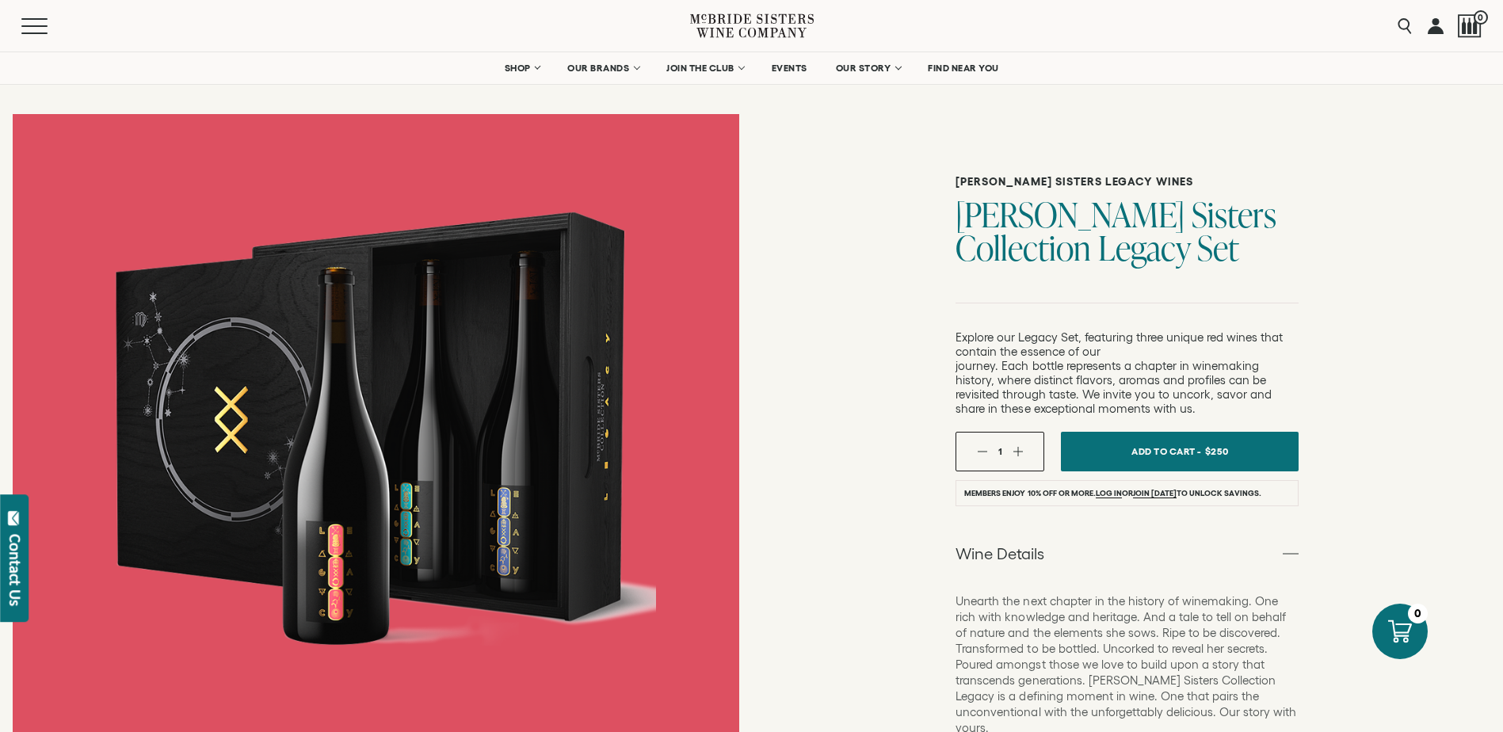
scroll to position [0, 0]
